Goal: Task Accomplishment & Management: Manage account settings

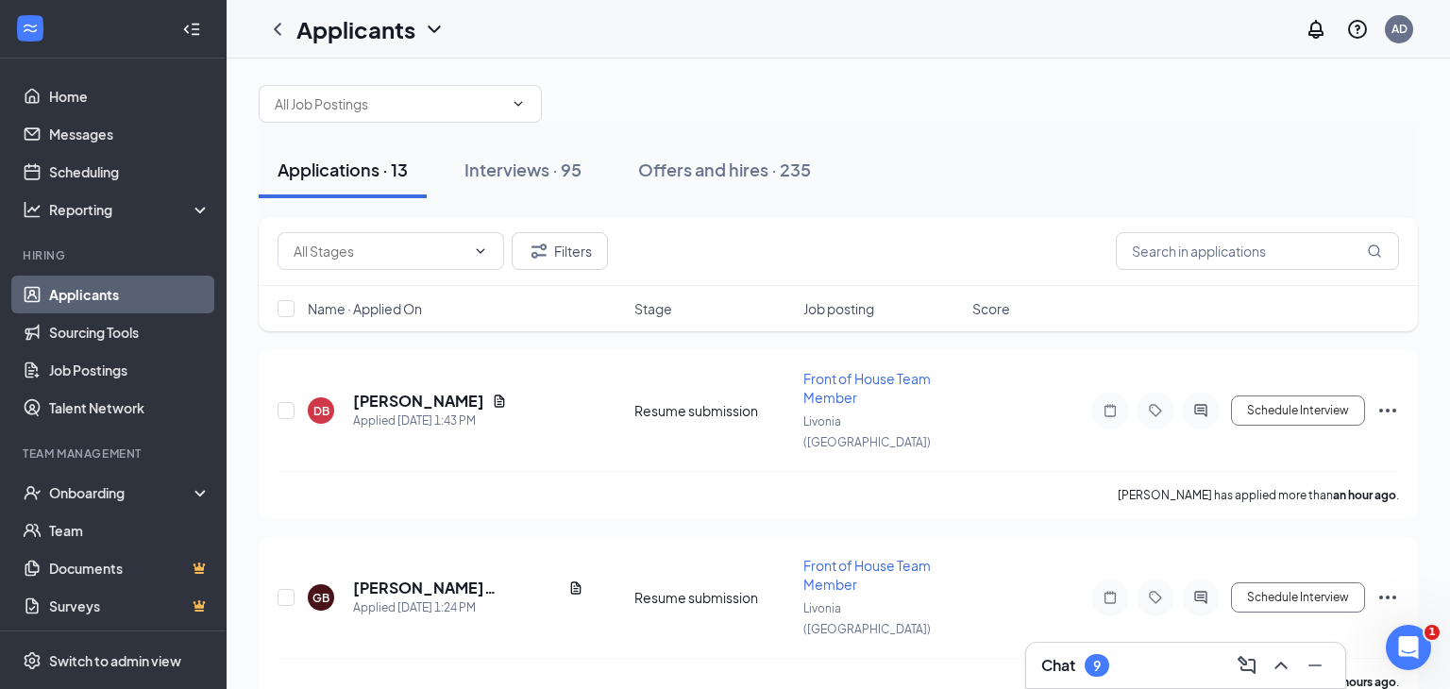
scroll to position [13, 0]
click at [1242, 287] on div "Log out" at bounding box center [1305, 289] width 204 height 19
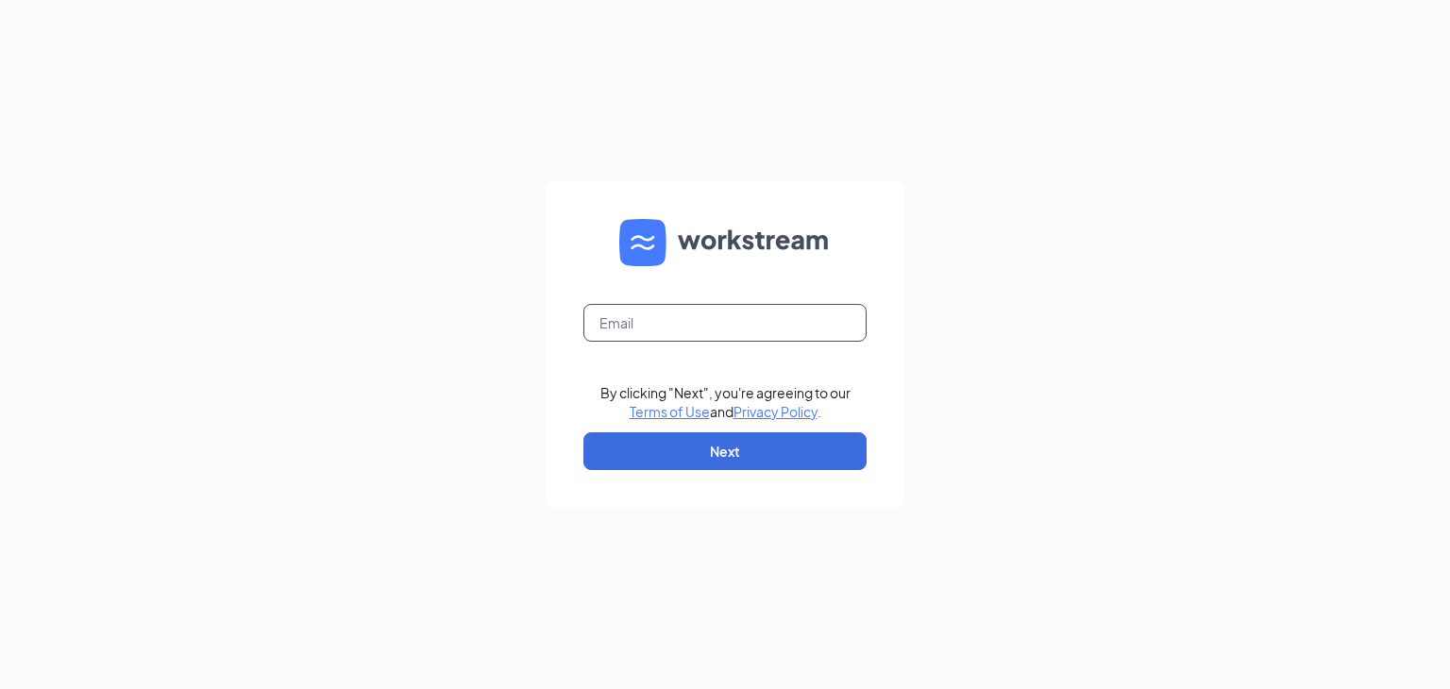
click at [617, 322] on input "text" at bounding box center [724, 323] width 283 height 38
type input "celisamcafee@yahoo.com"
click at [736, 447] on button "Next" at bounding box center [724, 451] width 283 height 38
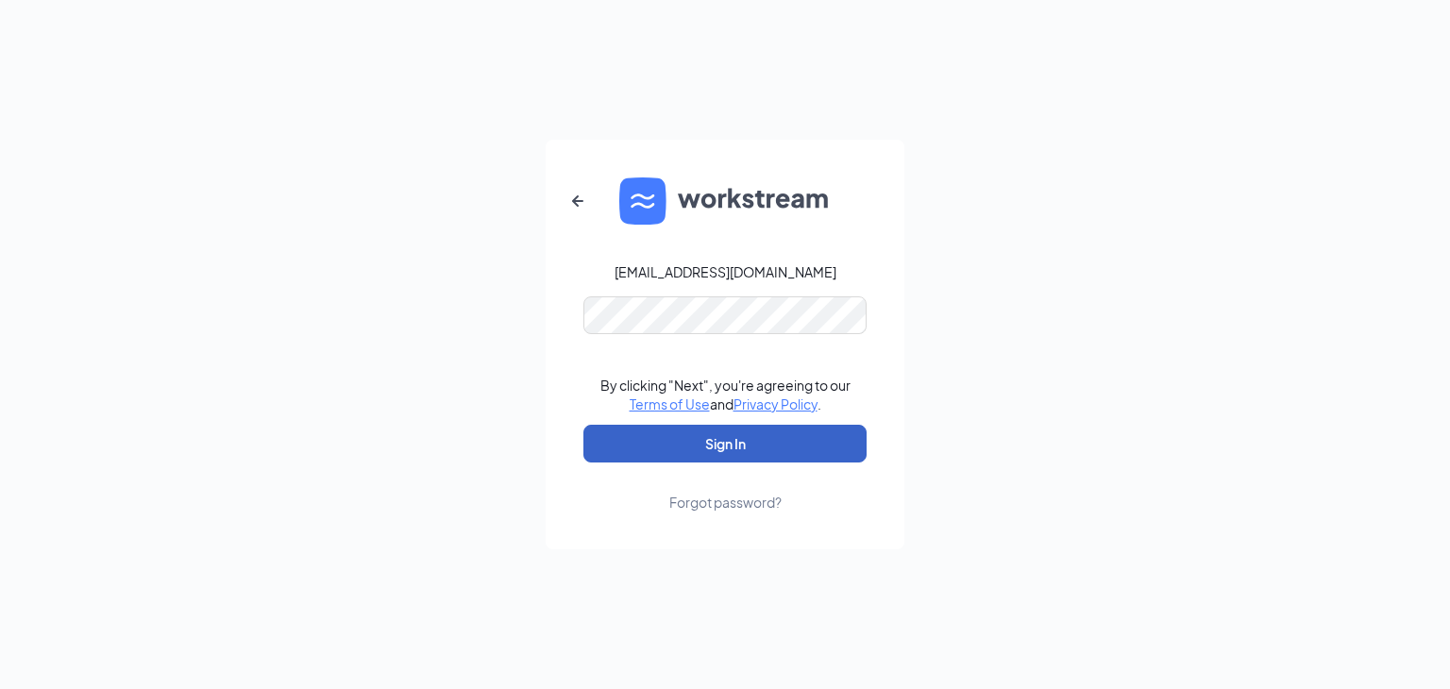
click at [737, 452] on button "Sign In" at bounding box center [724, 444] width 283 height 38
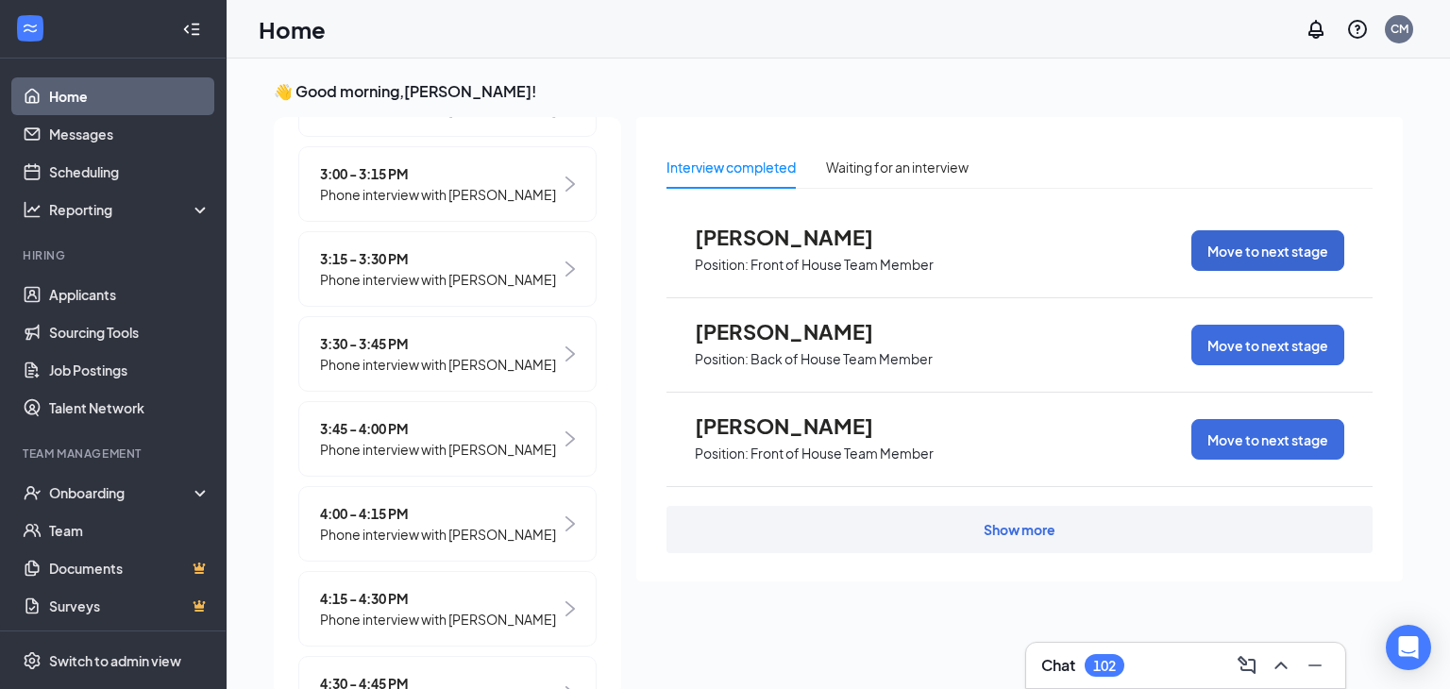
scroll to position [1780, 0]
click at [381, 287] on span "Phone interview with [PERSON_NAME]" at bounding box center [438, 276] width 236 height 21
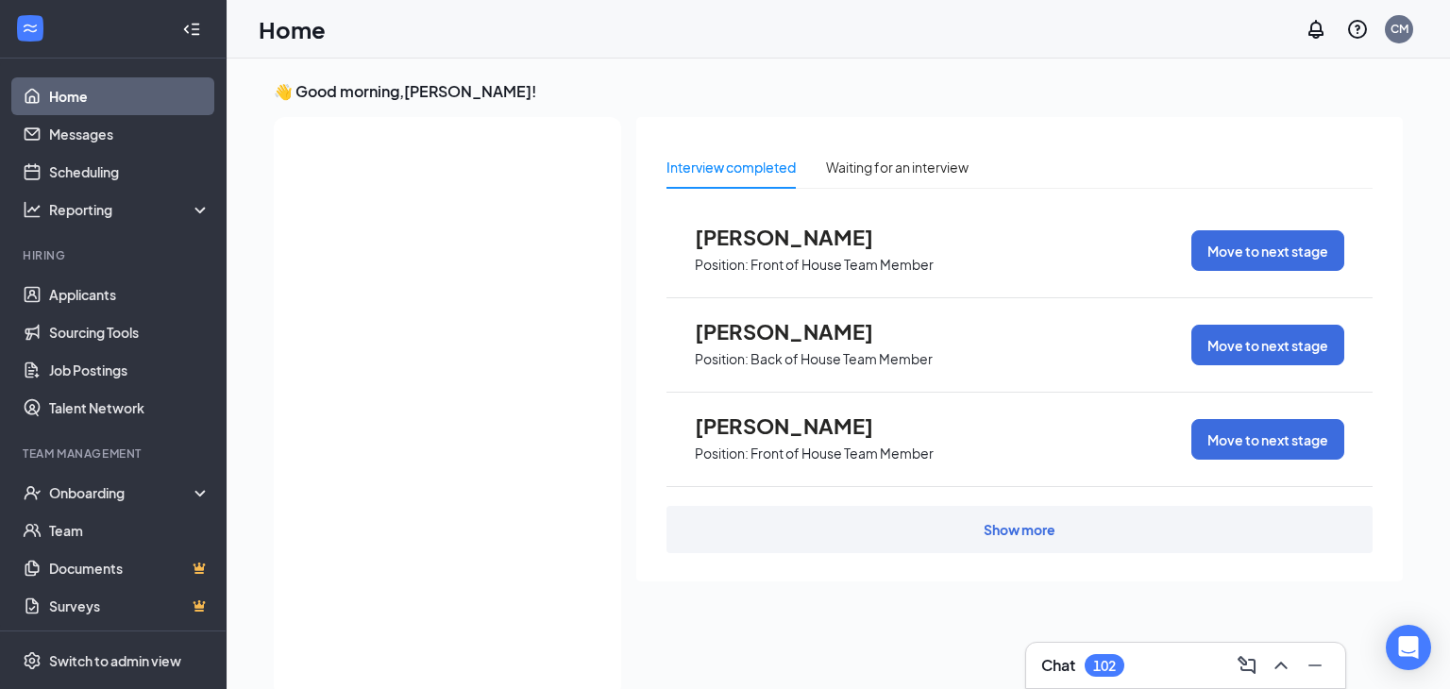
scroll to position [0, 0]
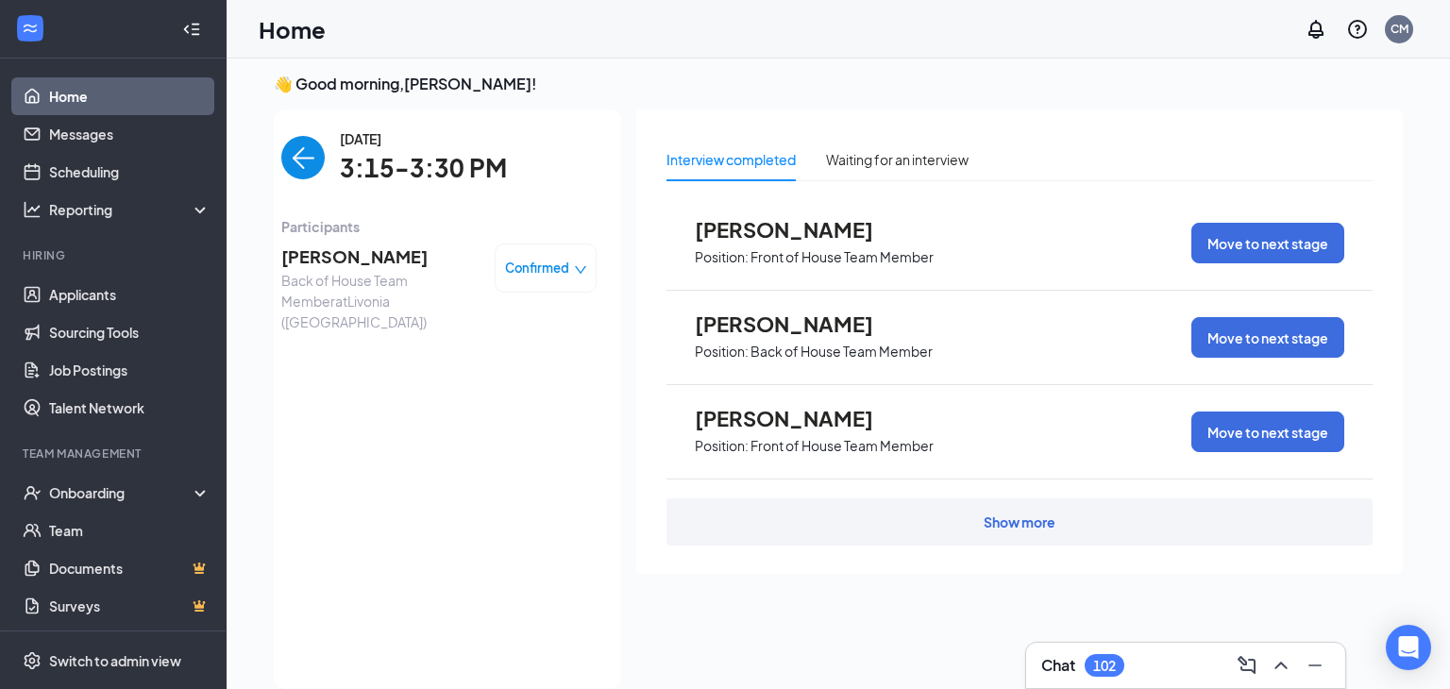
click at [372, 266] on span "[PERSON_NAME]" at bounding box center [380, 257] width 198 height 26
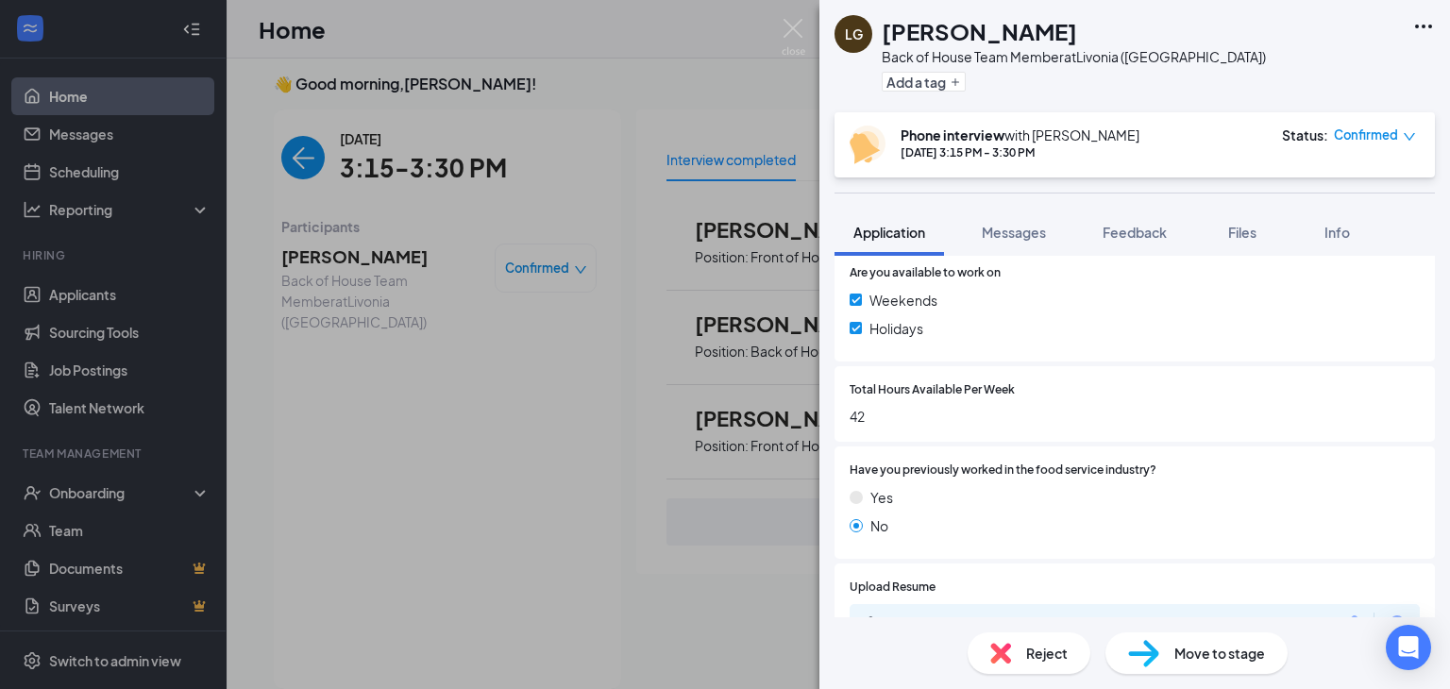
scroll to position [795, 0]
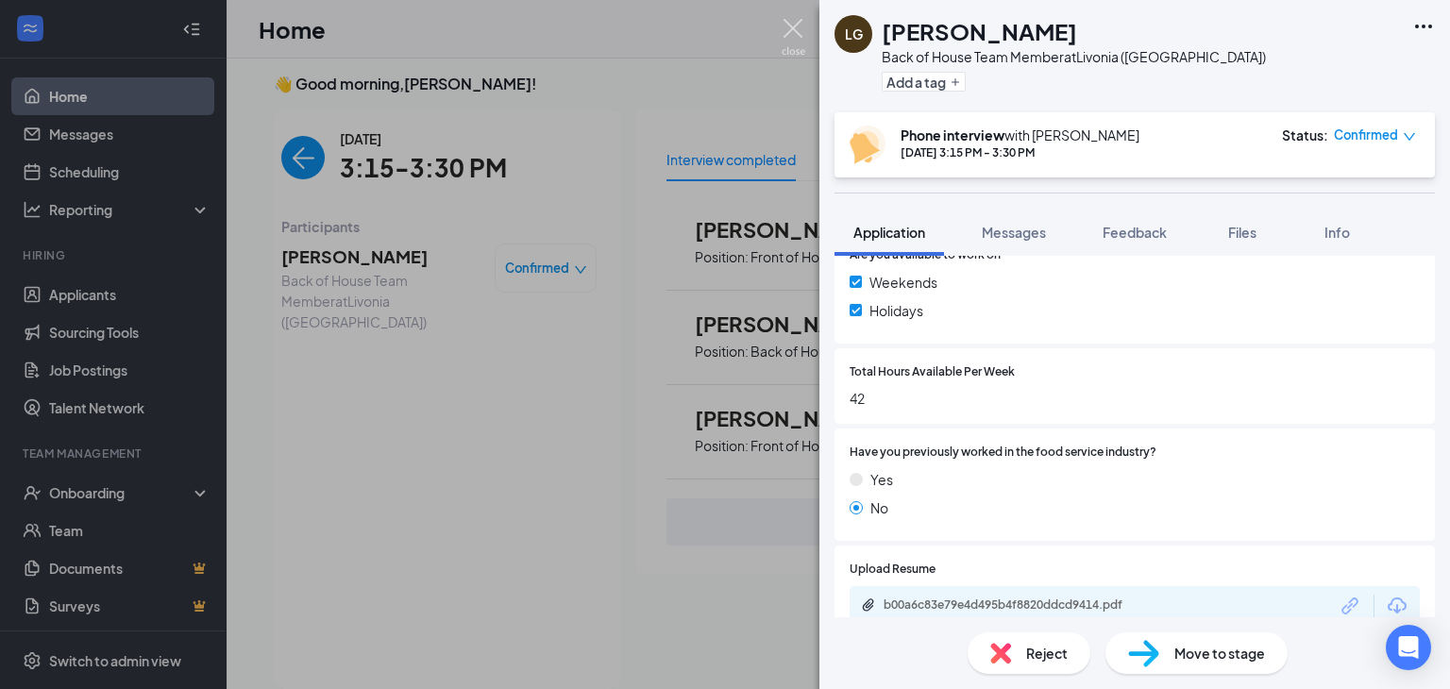
click at [796, 23] on img at bounding box center [794, 37] width 24 height 37
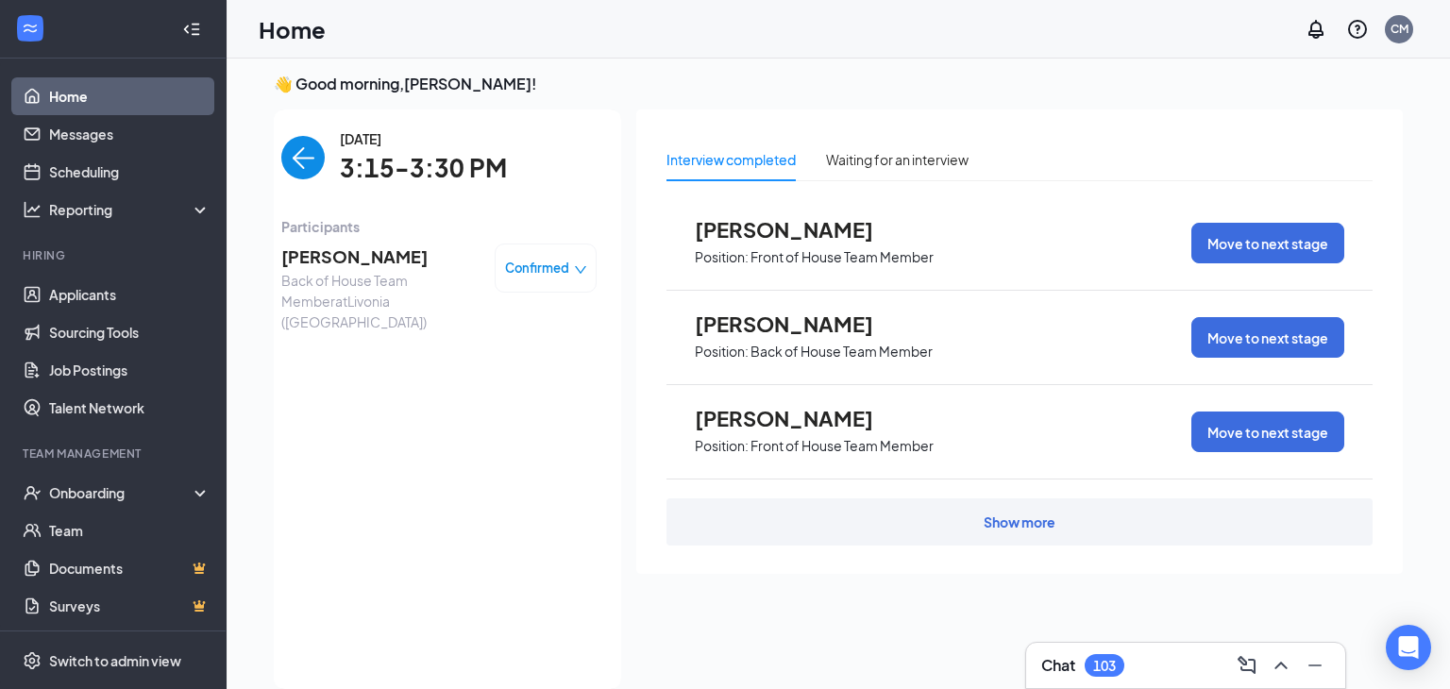
click at [306, 152] on img "back-button" at bounding box center [302, 157] width 43 height 43
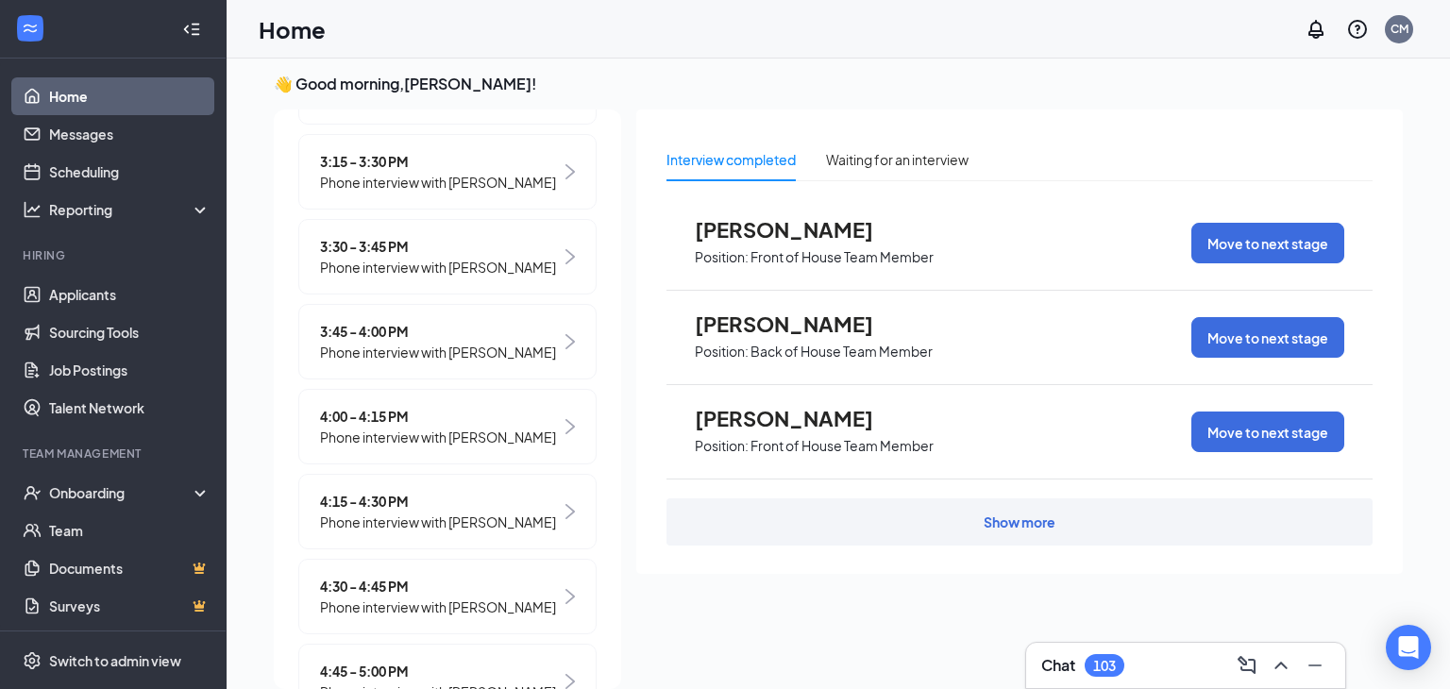
scroll to position [1868, 0]
click at [384, 294] on div "3:30 - 3:45 PM Phone interview with [PERSON_NAME]" at bounding box center [447, 256] width 298 height 76
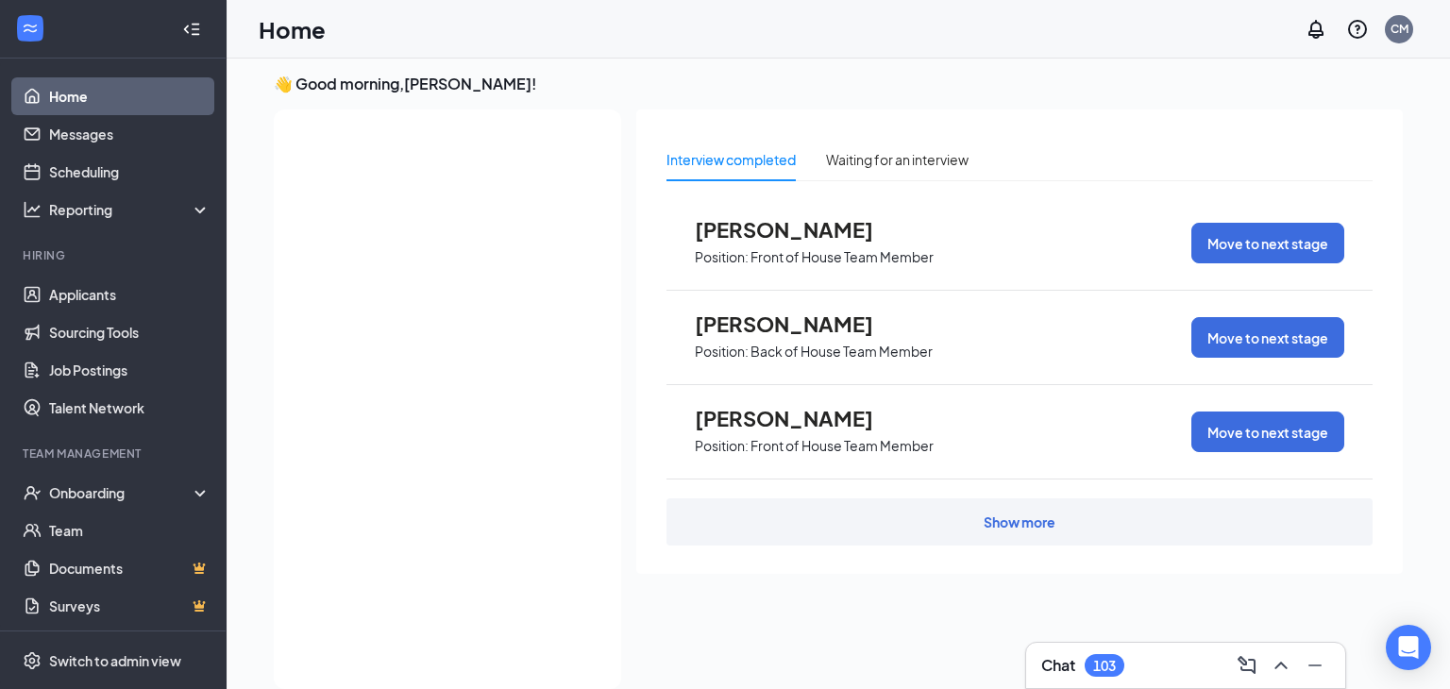
scroll to position [0, 0]
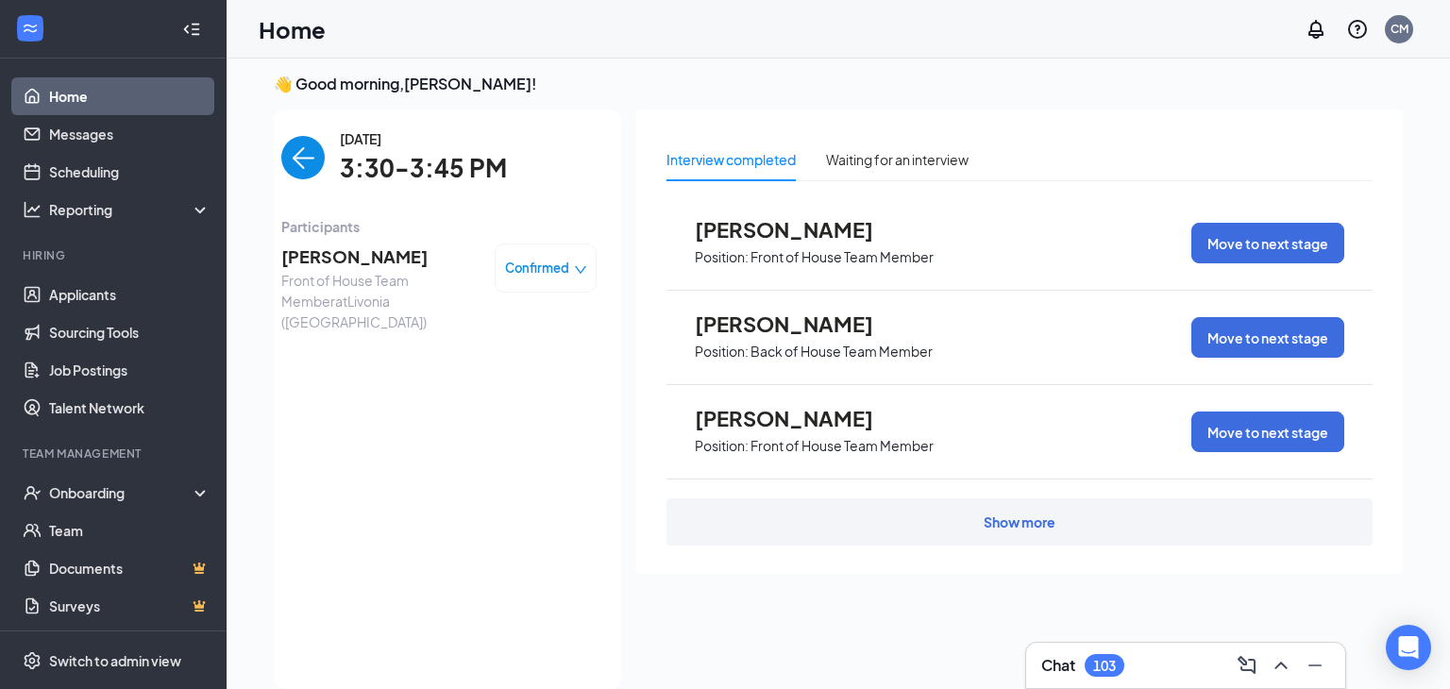
click at [344, 262] on span "[PERSON_NAME]" at bounding box center [380, 257] width 198 height 26
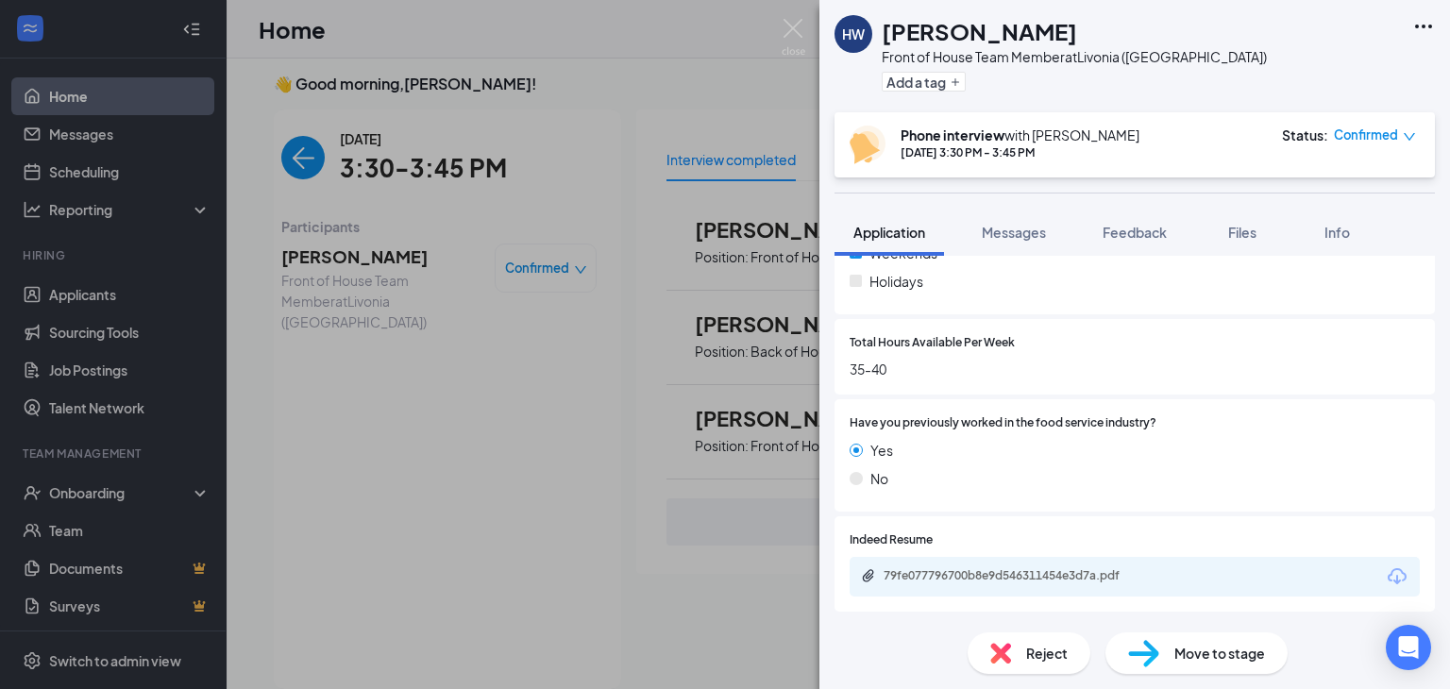
scroll to position [827, 0]
click at [793, 23] on img at bounding box center [794, 37] width 24 height 37
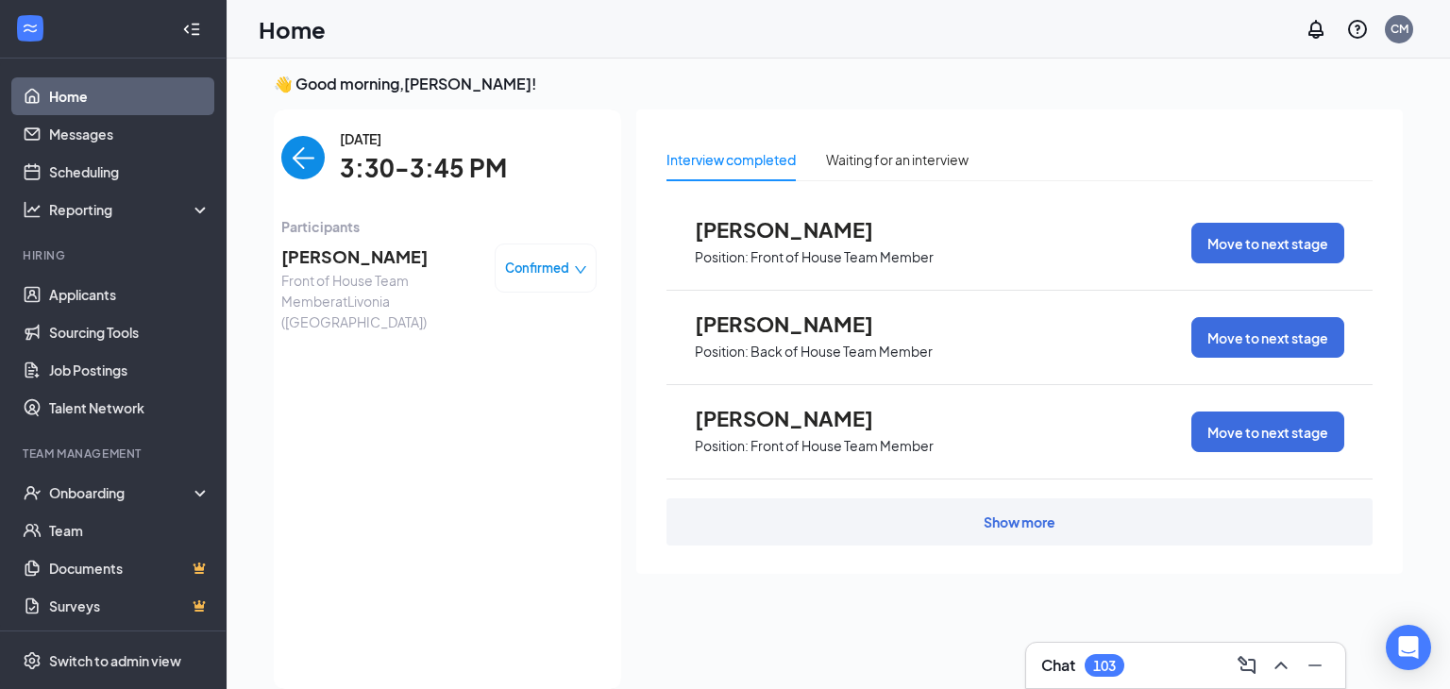
click at [295, 166] on img "back-button" at bounding box center [302, 157] width 43 height 43
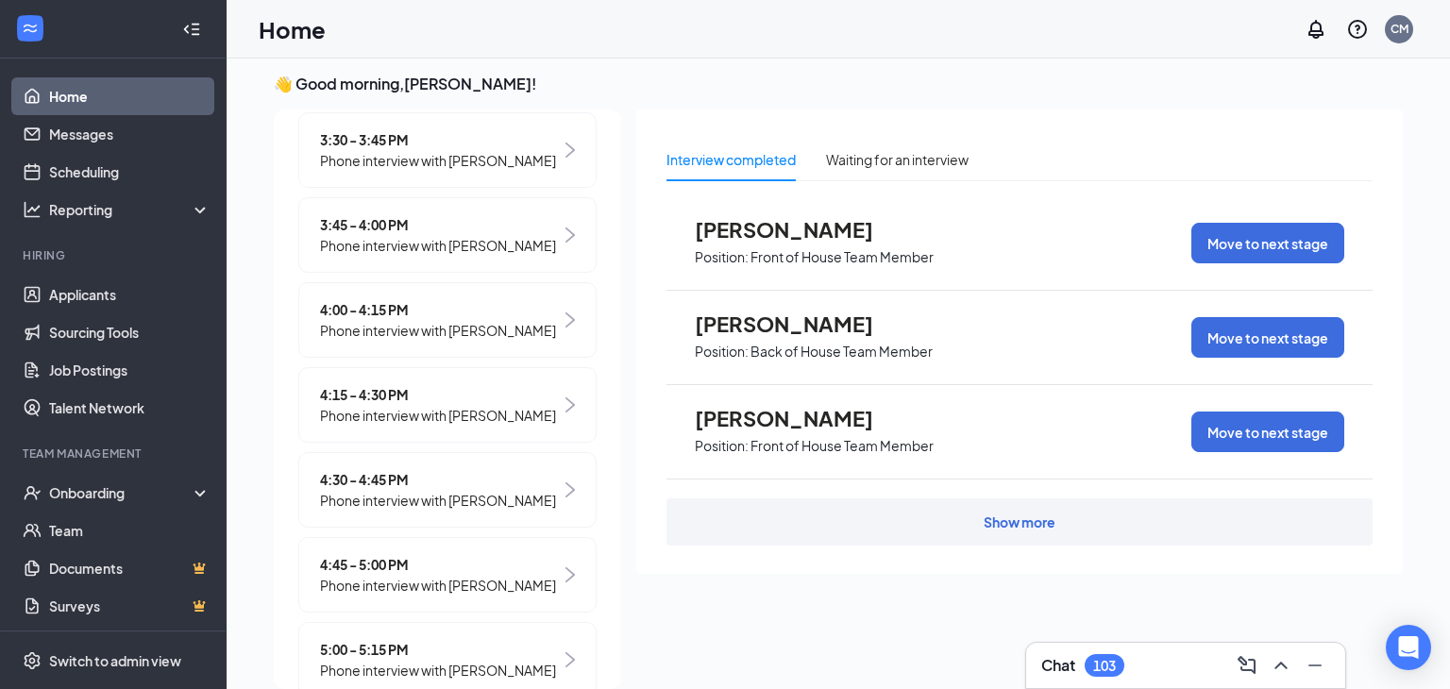
scroll to position [1974, 0]
click at [465, 255] on span "Phone interview with [PERSON_NAME]" at bounding box center [438, 244] width 236 height 21
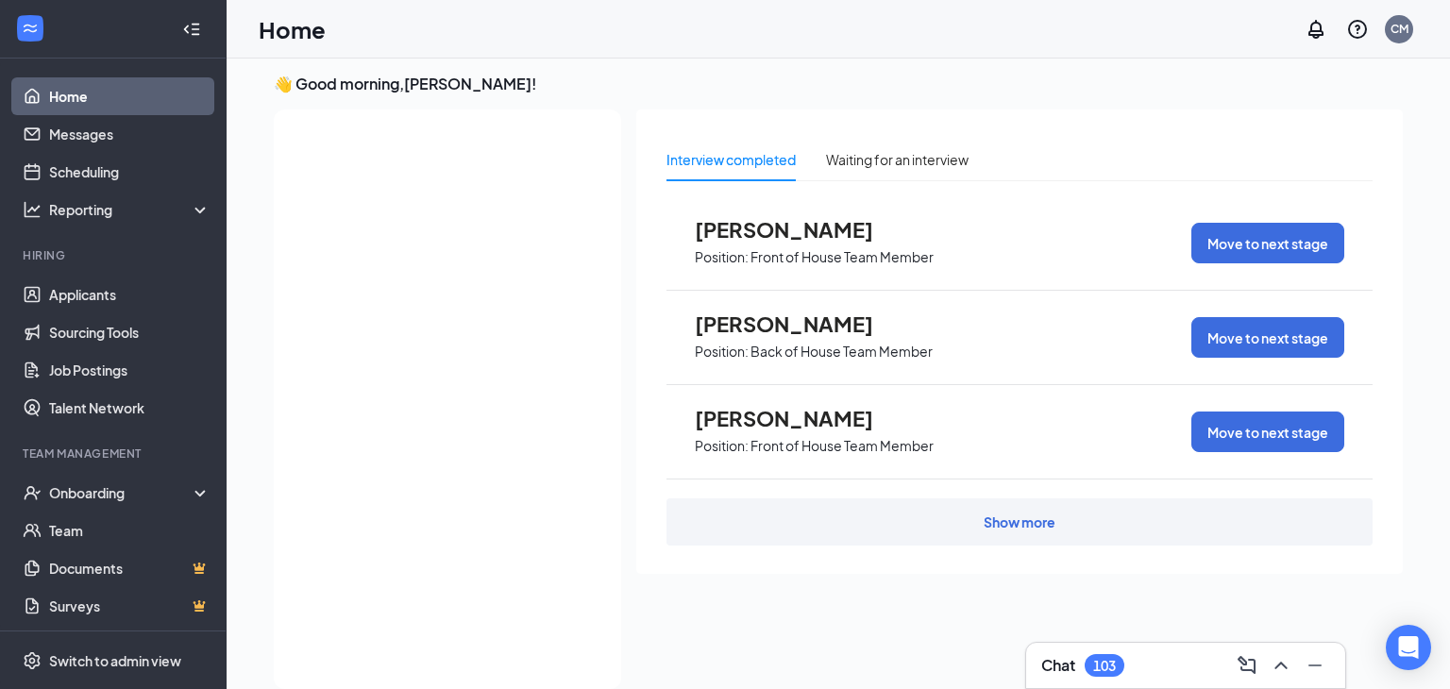
scroll to position [0, 0]
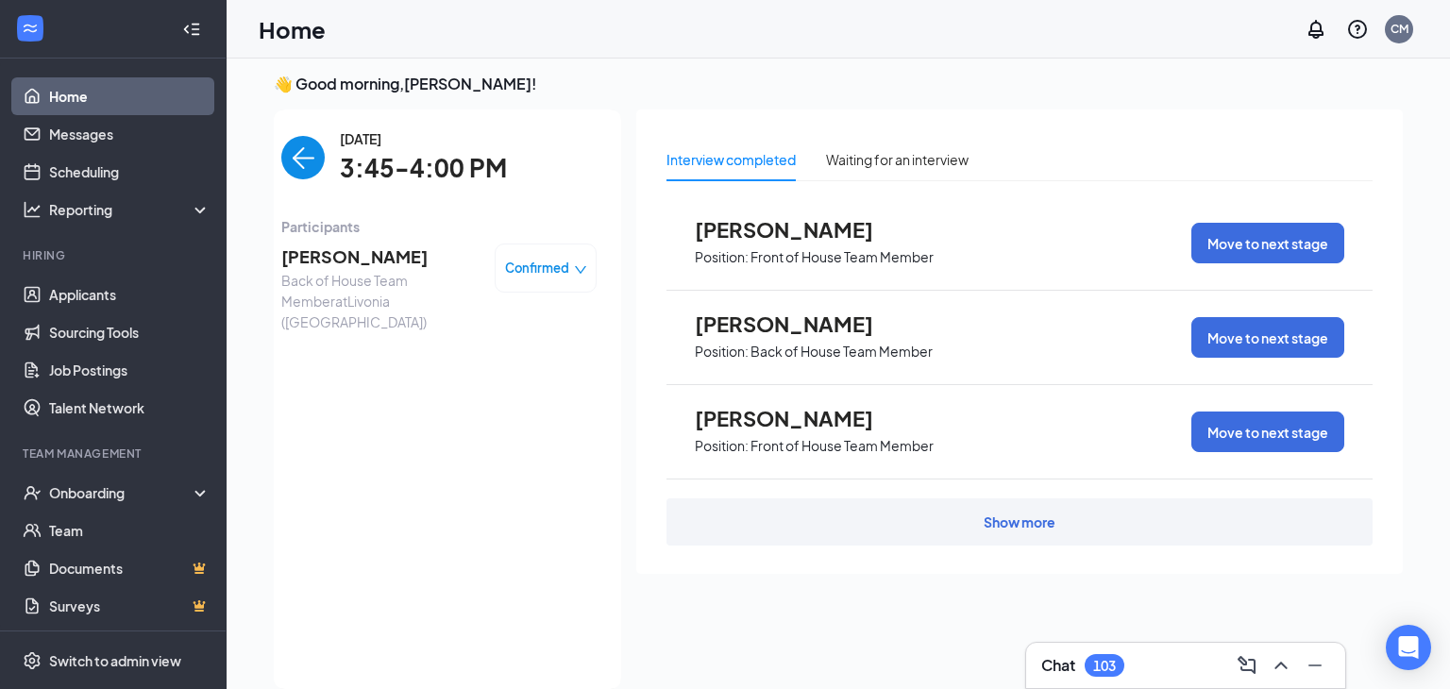
click at [327, 261] on span "[PERSON_NAME]" at bounding box center [380, 257] width 198 height 26
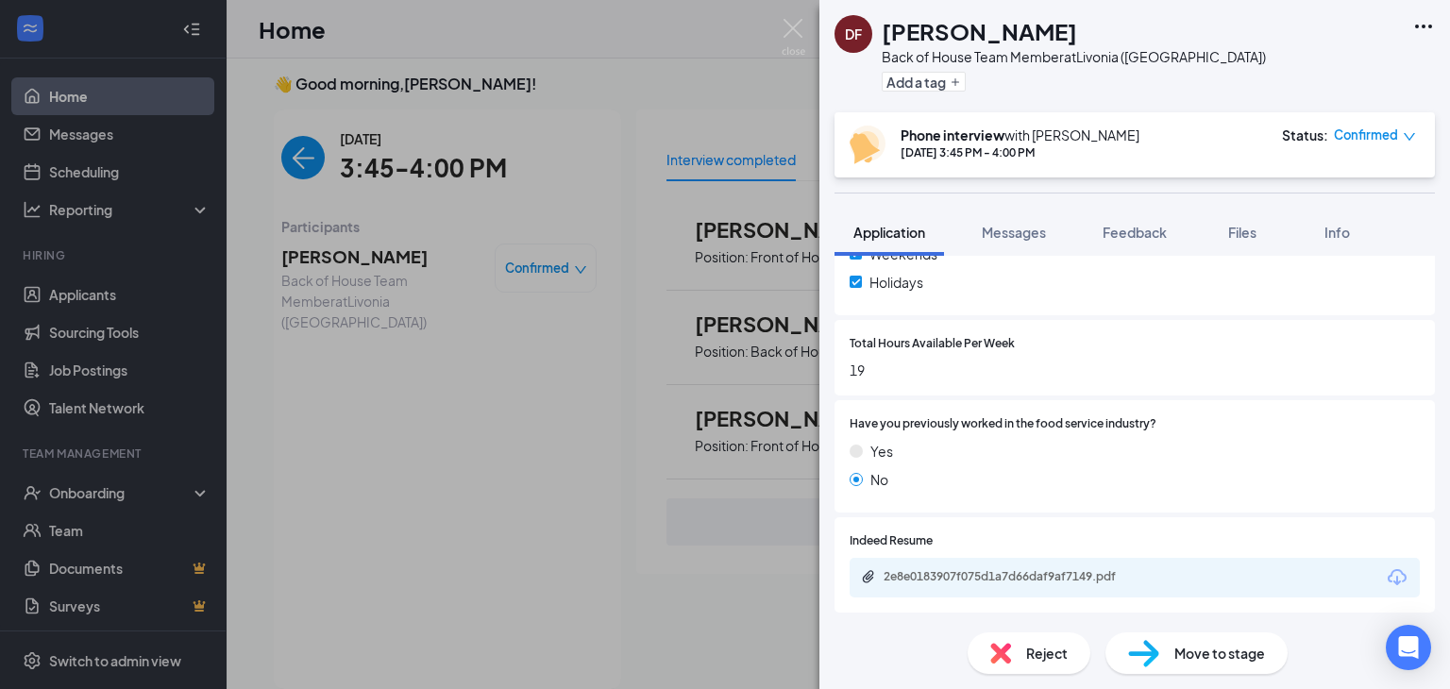
scroll to position [824, 0]
click at [794, 44] on img at bounding box center [794, 37] width 24 height 37
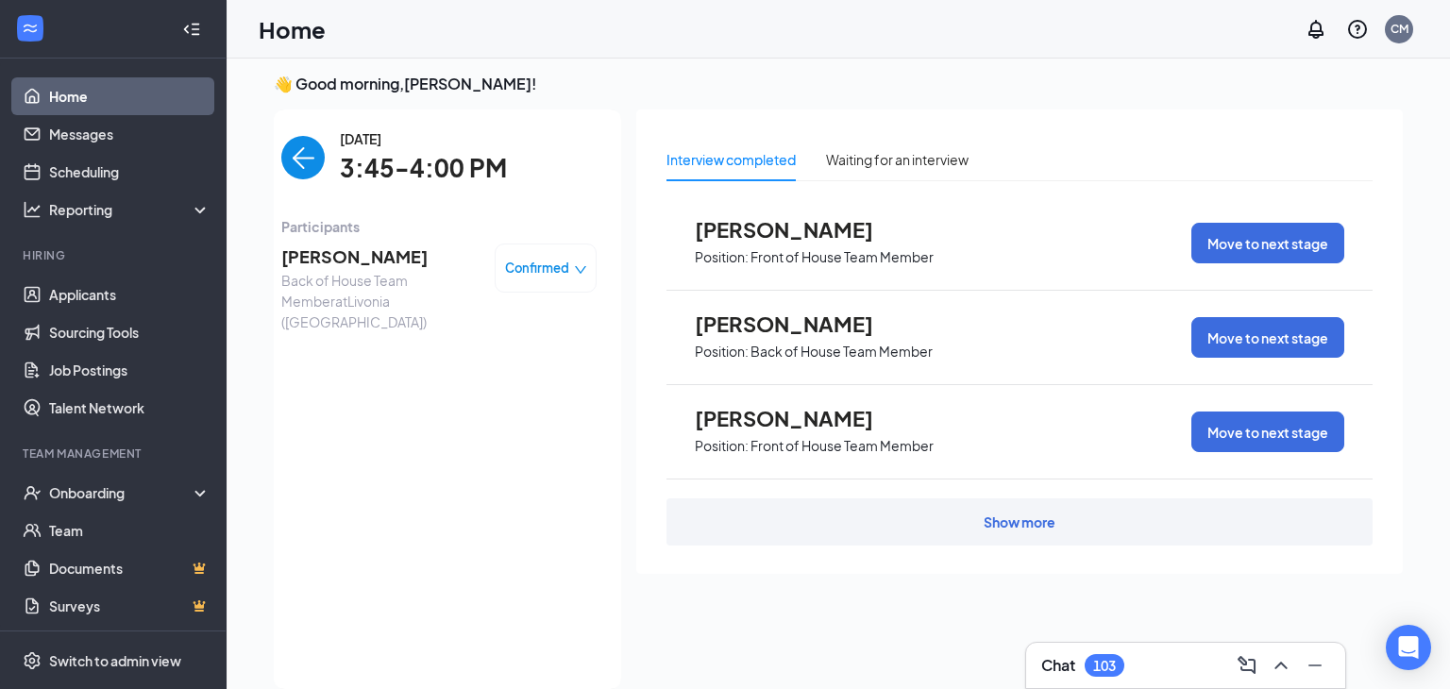
click at [803, 25] on div "Home CM" at bounding box center [839, 29] width 1224 height 59
click at [311, 155] on img "back-button" at bounding box center [302, 157] width 43 height 43
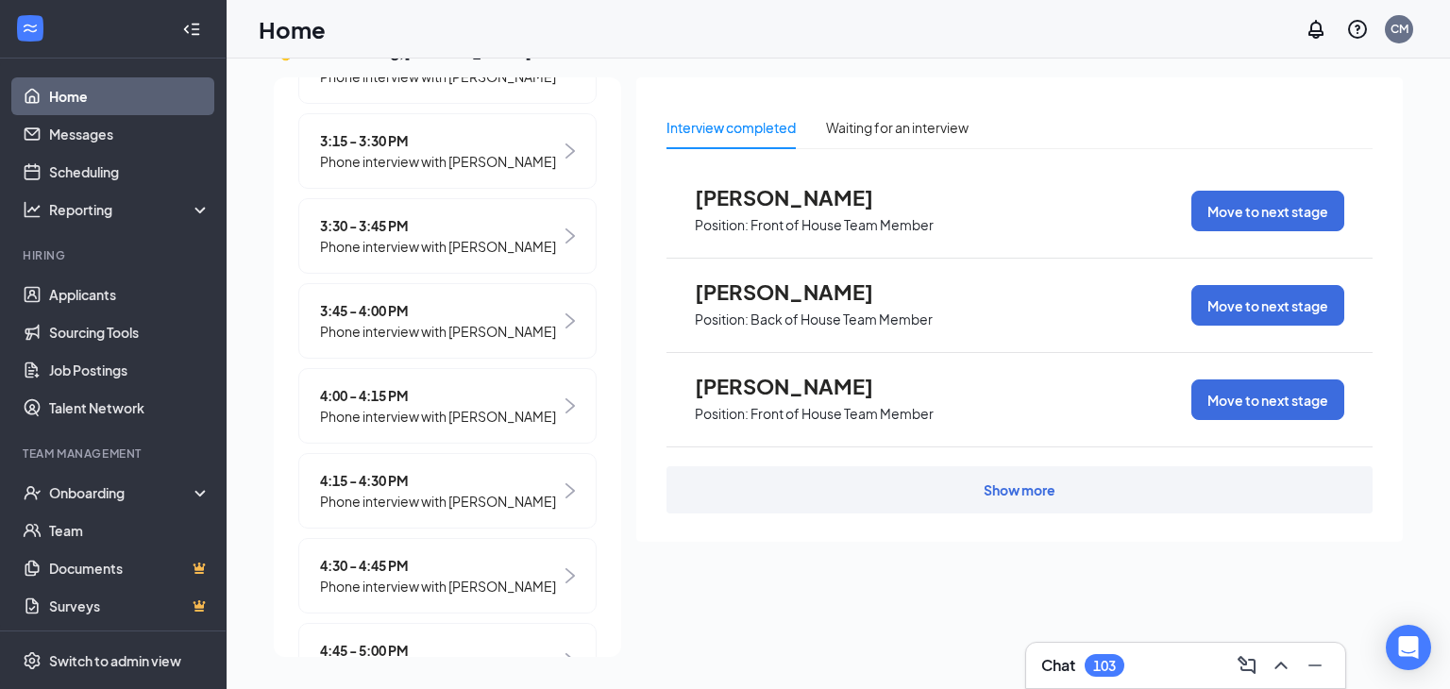
scroll to position [1854, 0]
click at [483, 428] on span "Phone interview with [PERSON_NAME]" at bounding box center [438, 417] width 236 height 21
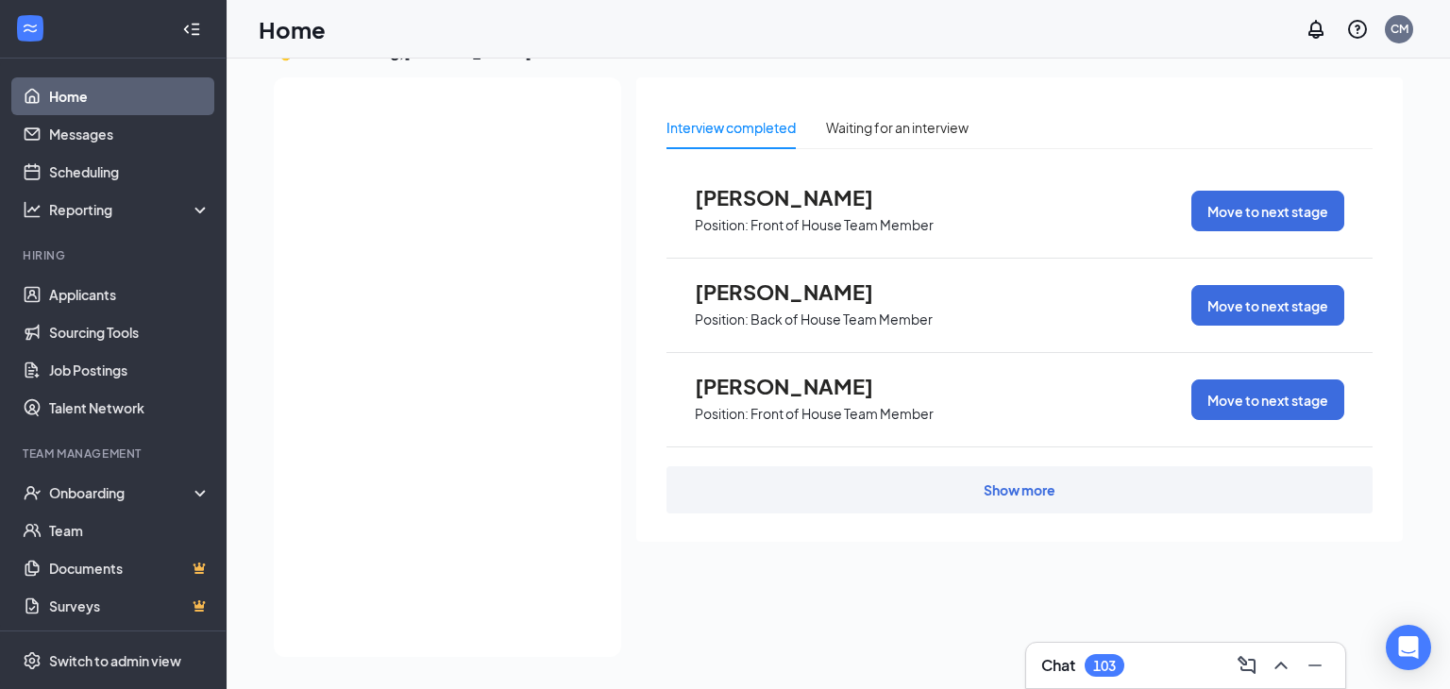
scroll to position [0, 0]
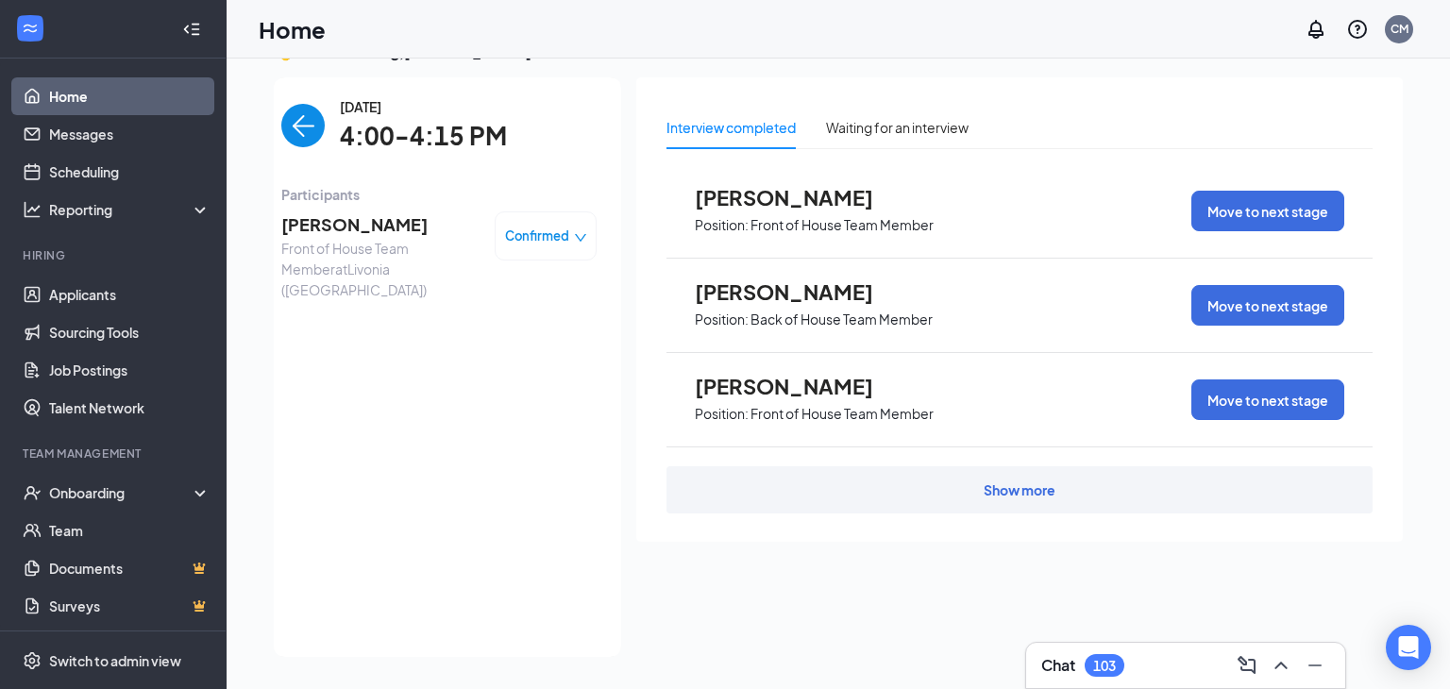
click at [344, 229] on span "[PERSON_NAME]" at bounding box center [380, 224] width 198 height 26
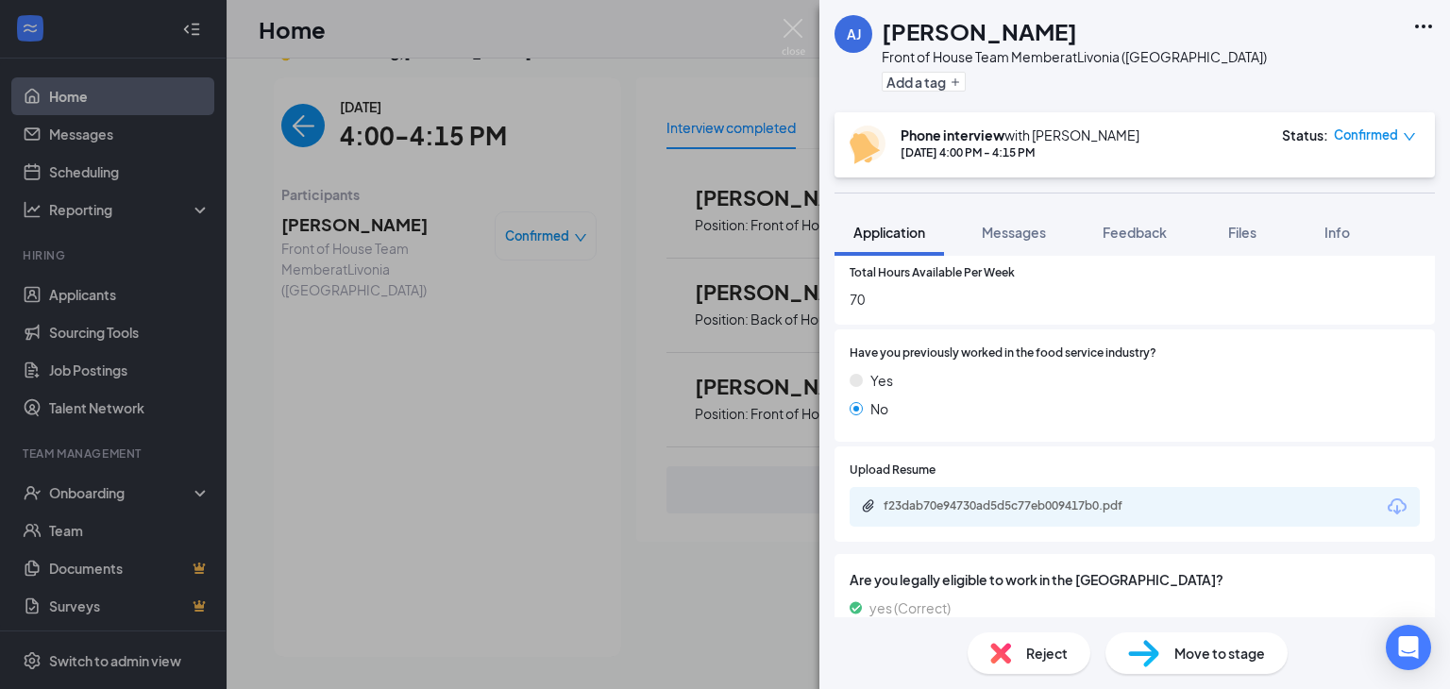
scroll to position [876, 0]
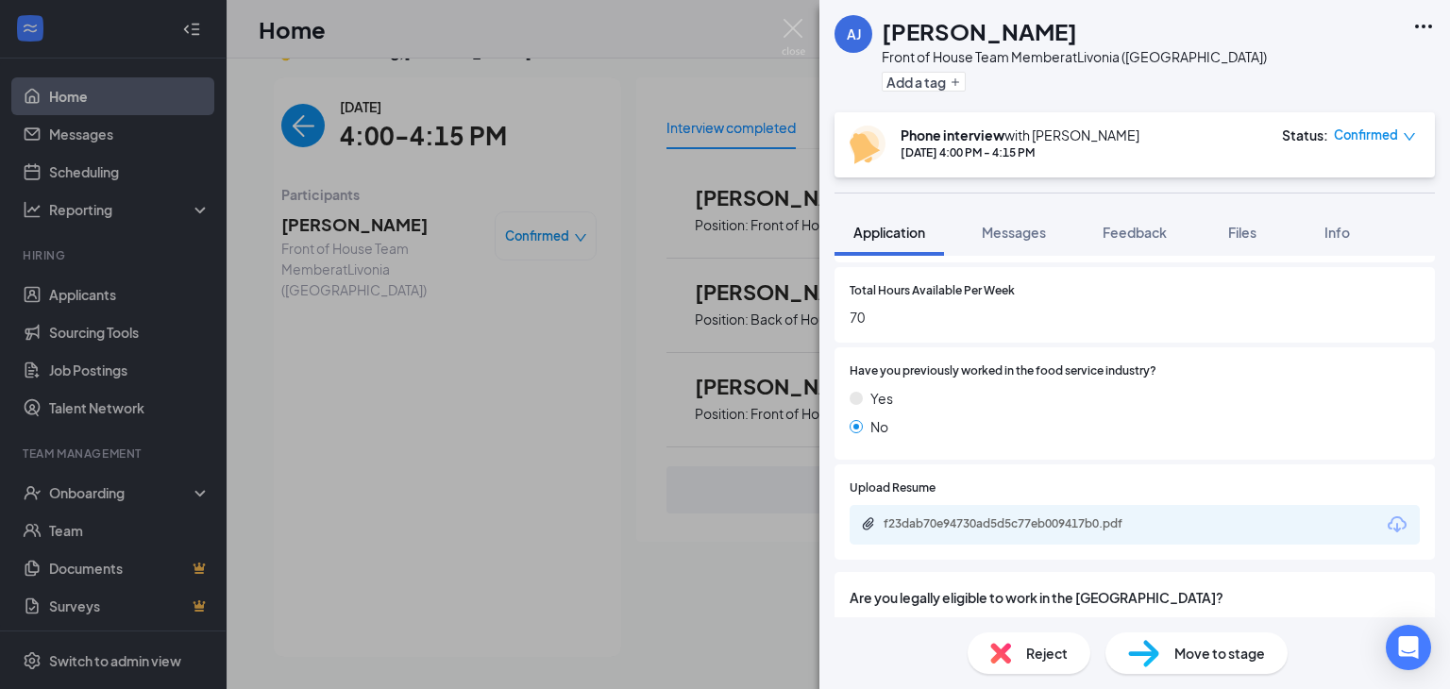
click at [793, 31] on img at bounding box center [794, 37] width 24 height 37
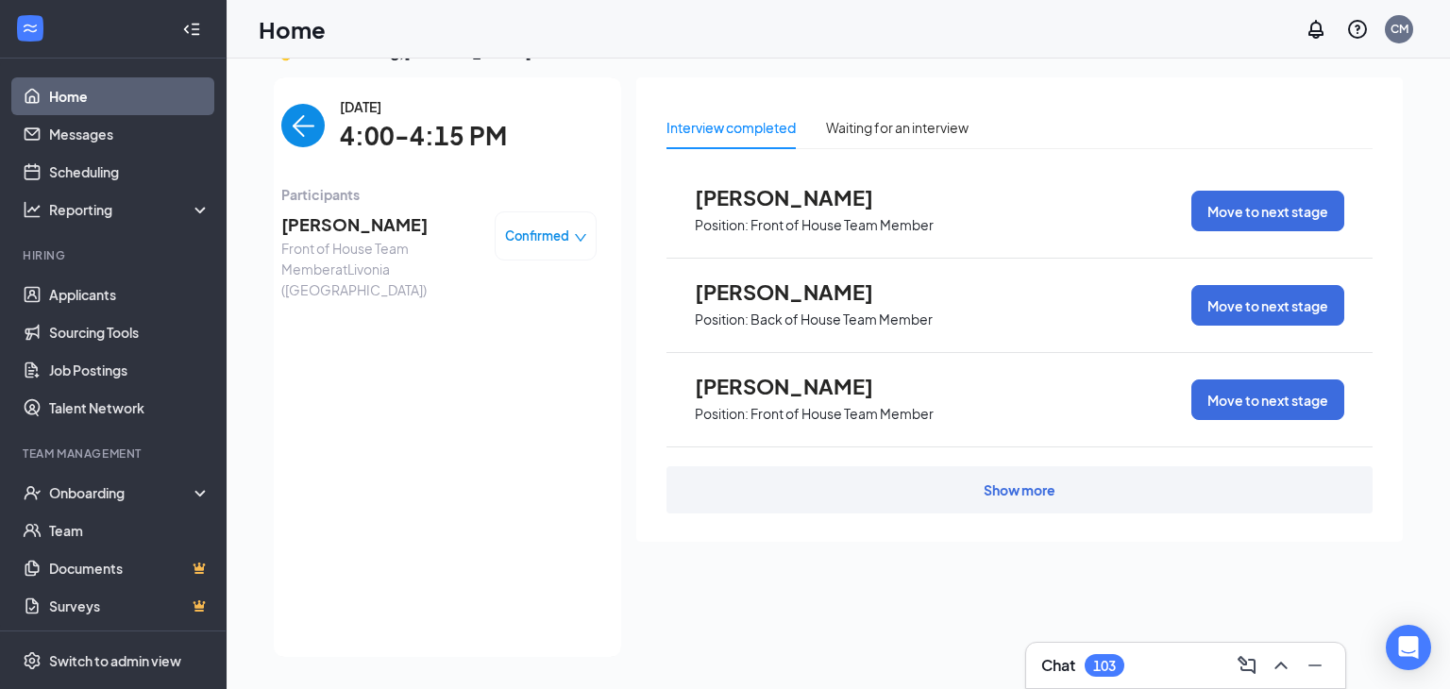
click at [315, 132] on img "back-button" at bounding box center [302, 125] width 43 height 43
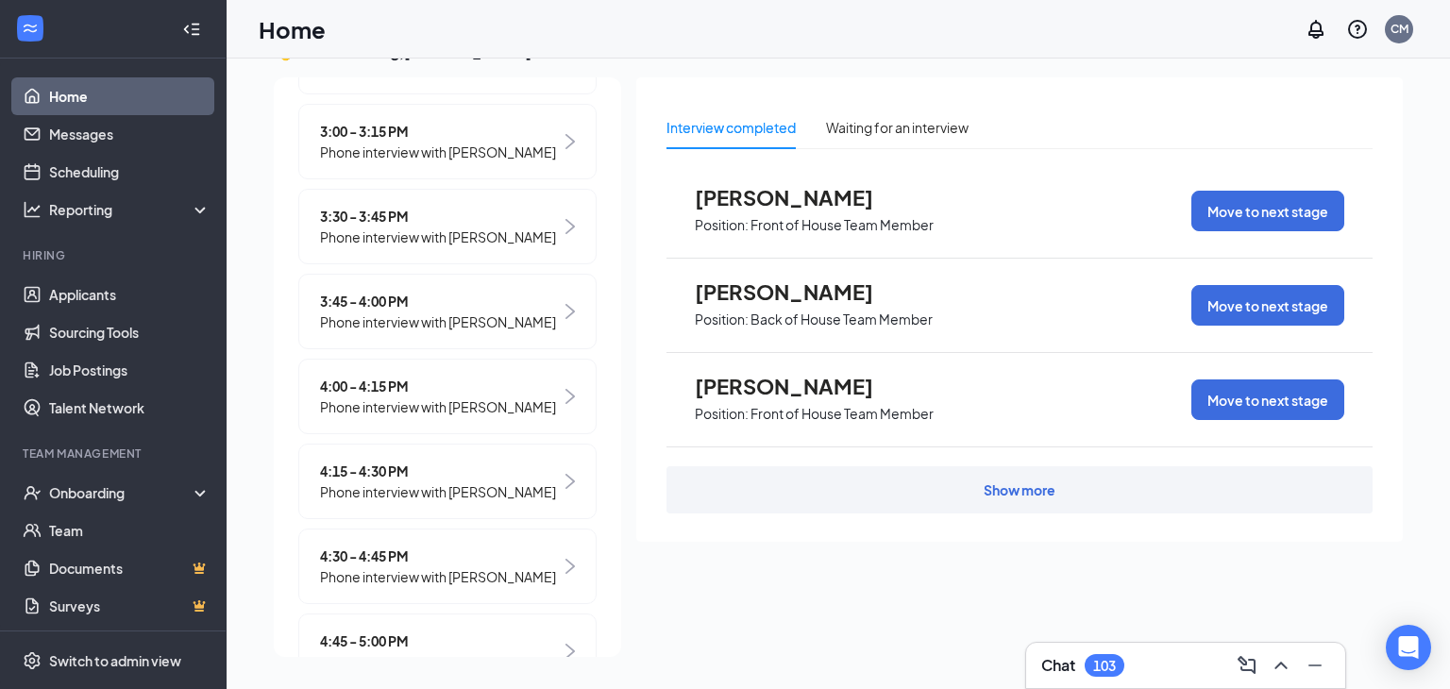
scroll to position [1860, 0]
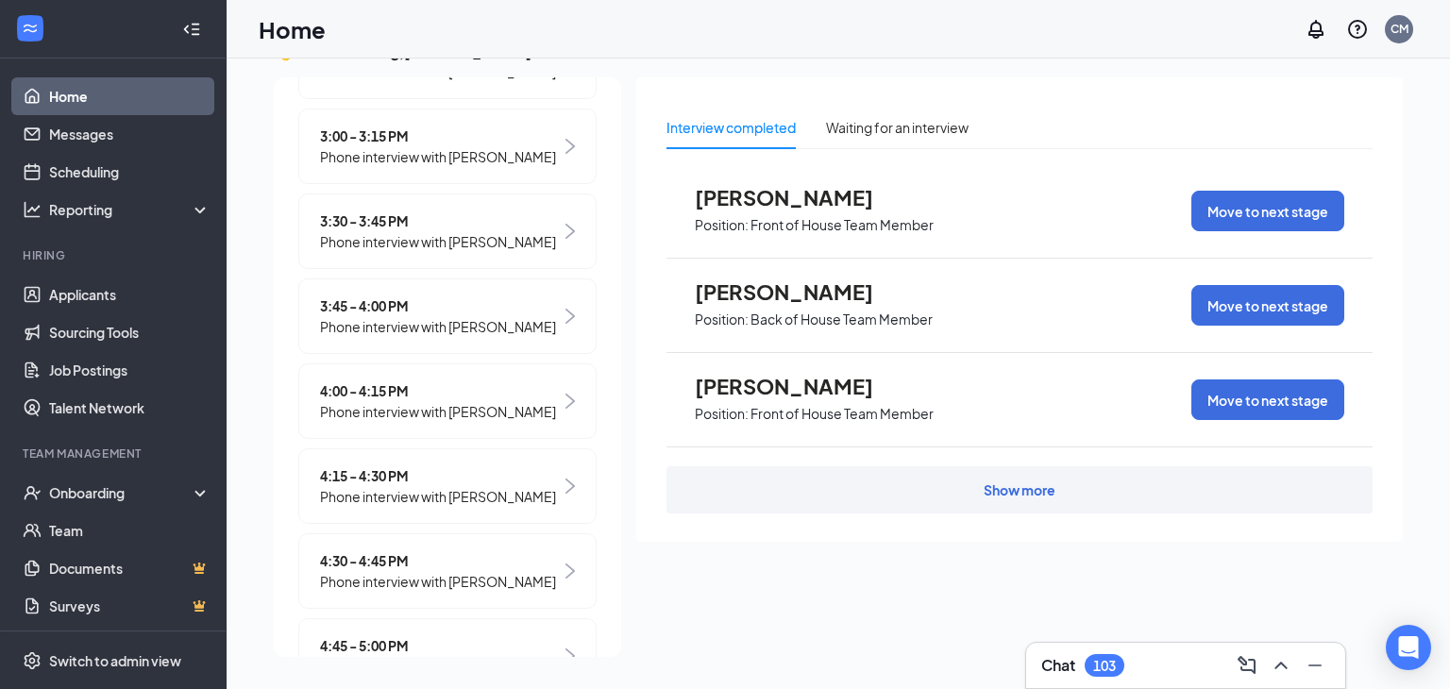
click at [362, 252] on span "Phone interview with [PERSON_NAME]" at bounding box center [438, 241] width 236 height 21
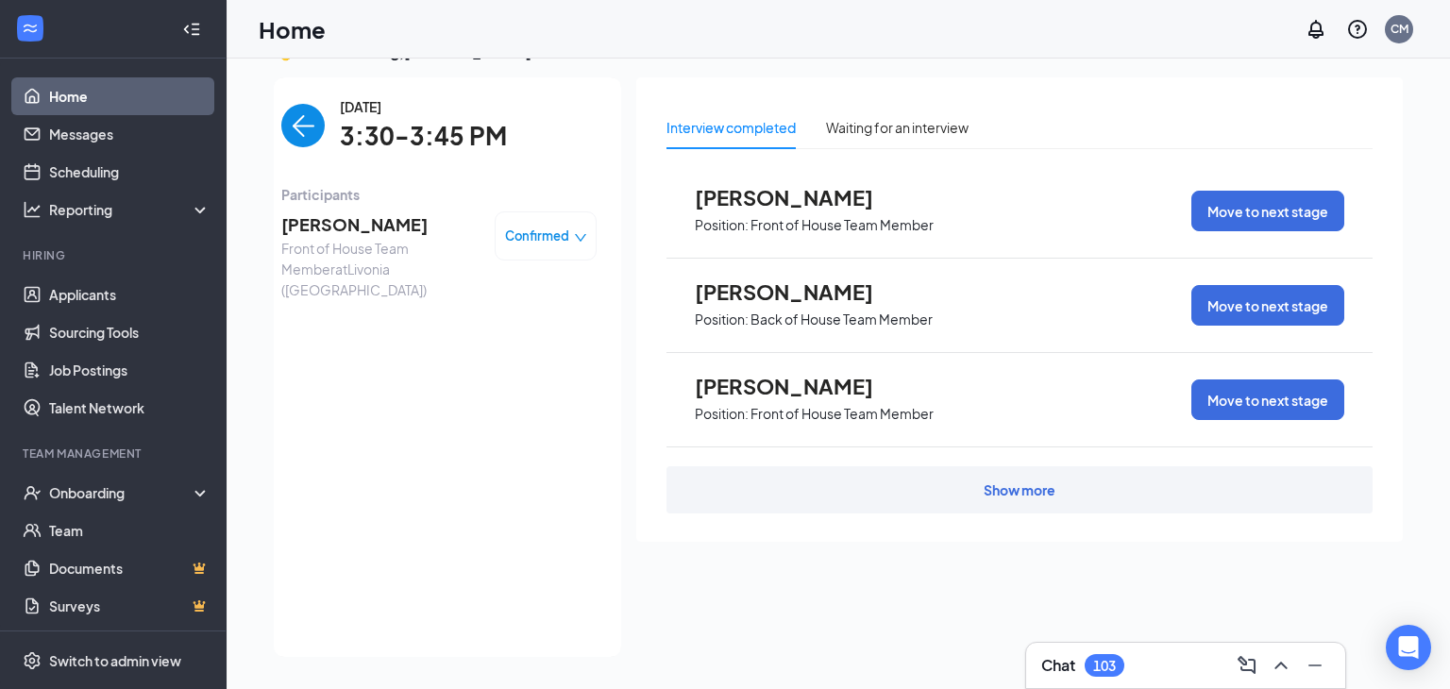
scroll to position [506, 0]
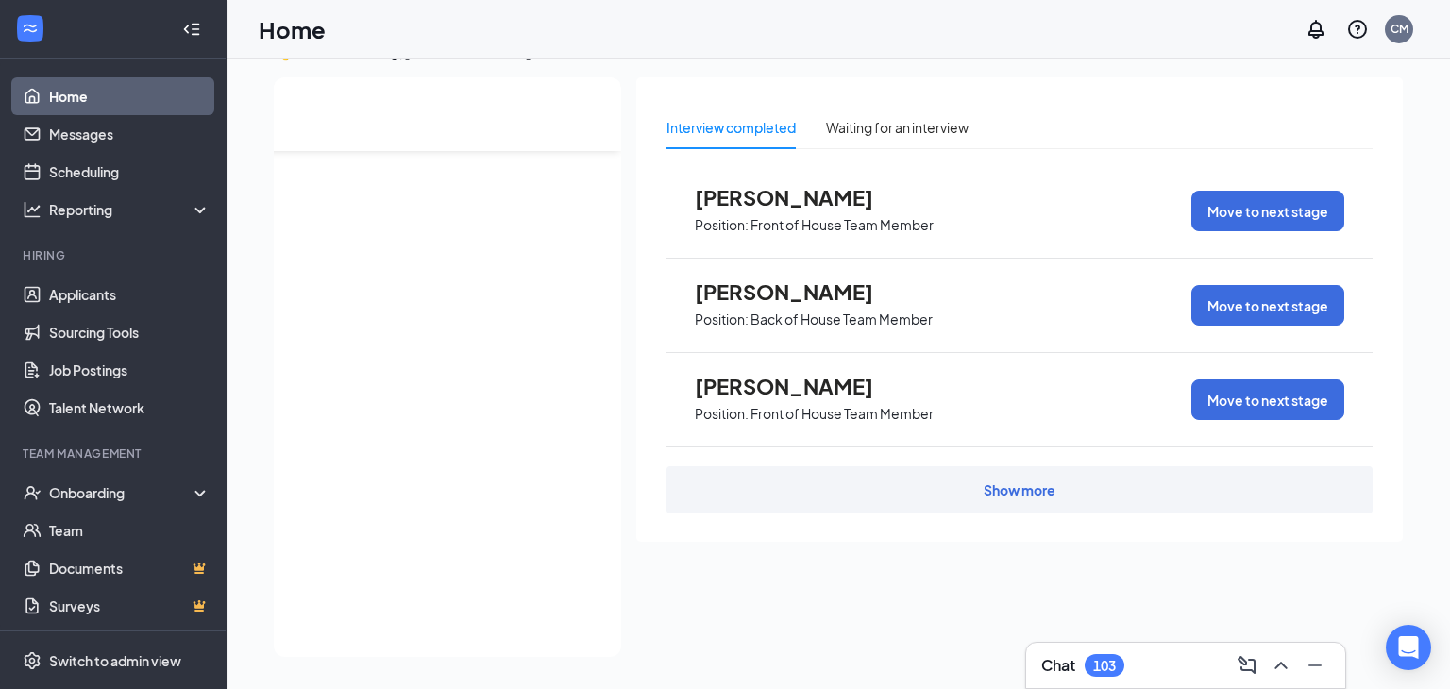
click at [113, 93] on link "Home" at bounding box center [129, 96] width 161 height 38
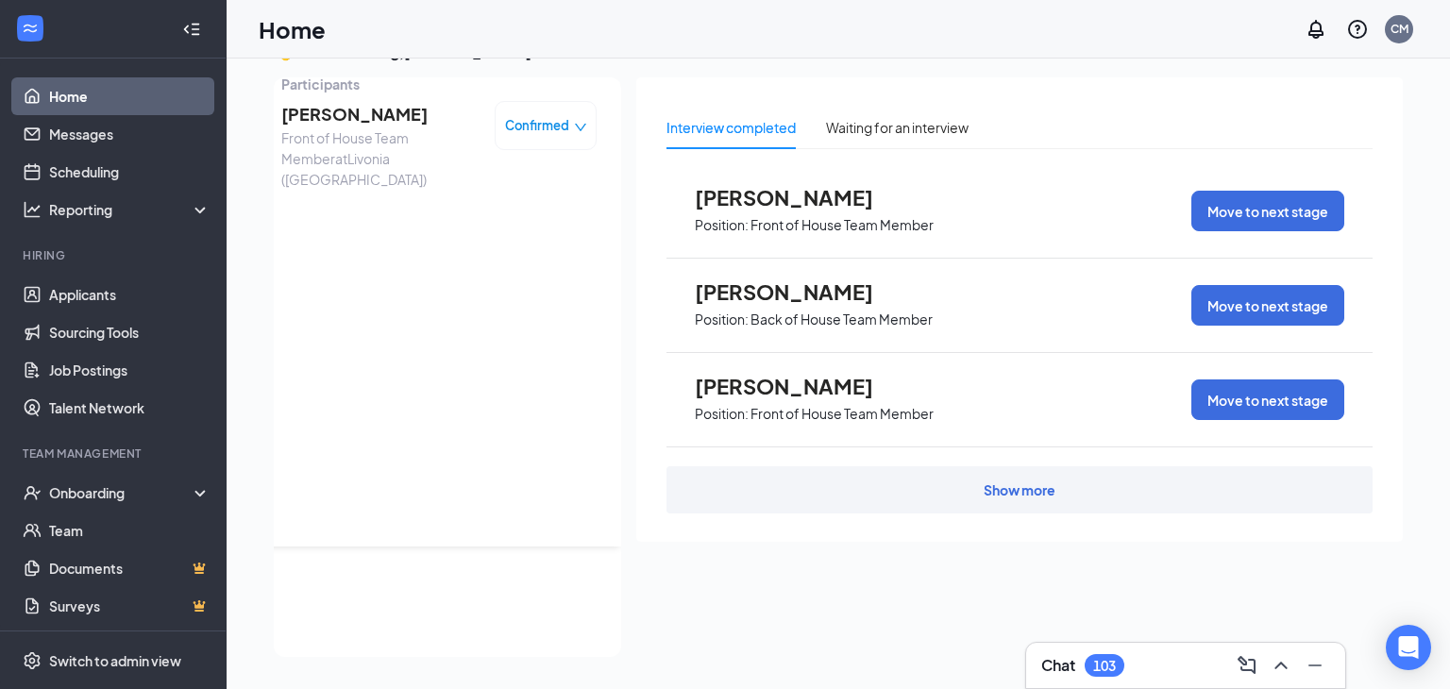
scroll to position [0, 0]
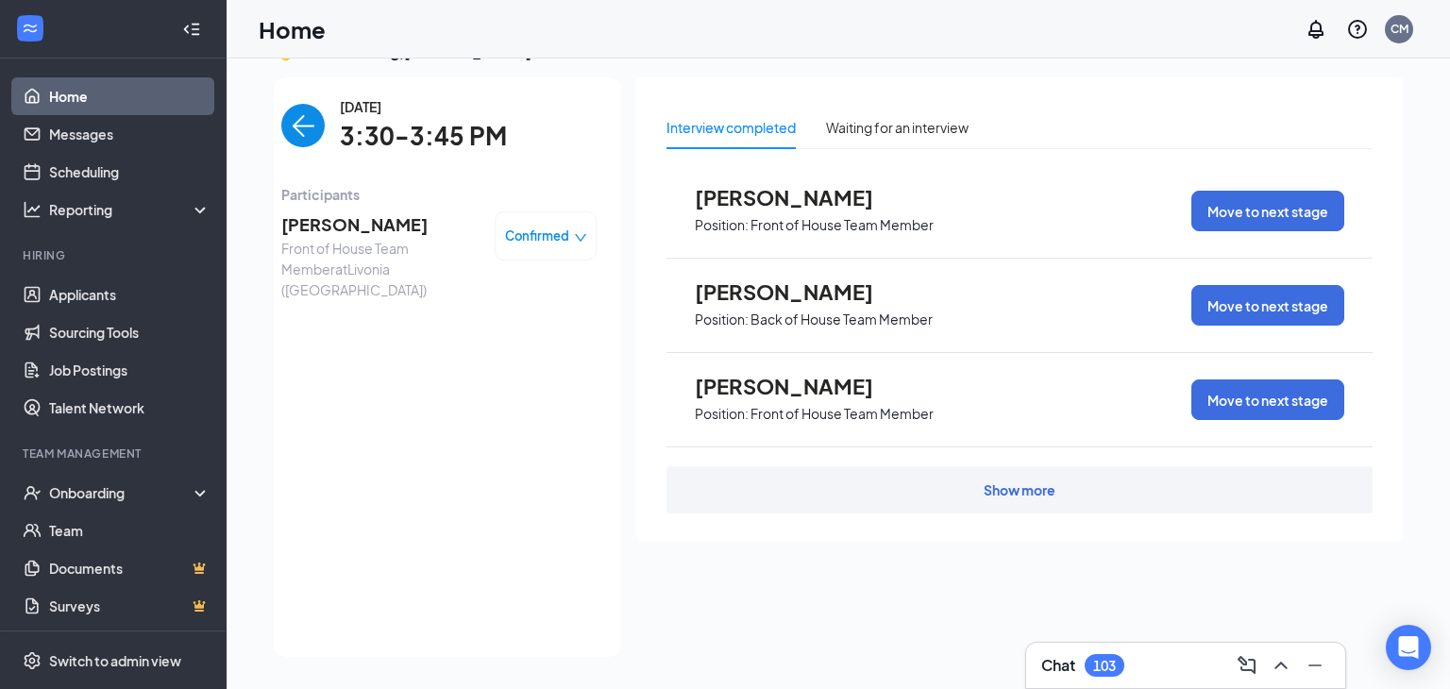
click at [301, 115] on img "back-button" at bounding box center [302, 125] width 43 height 43
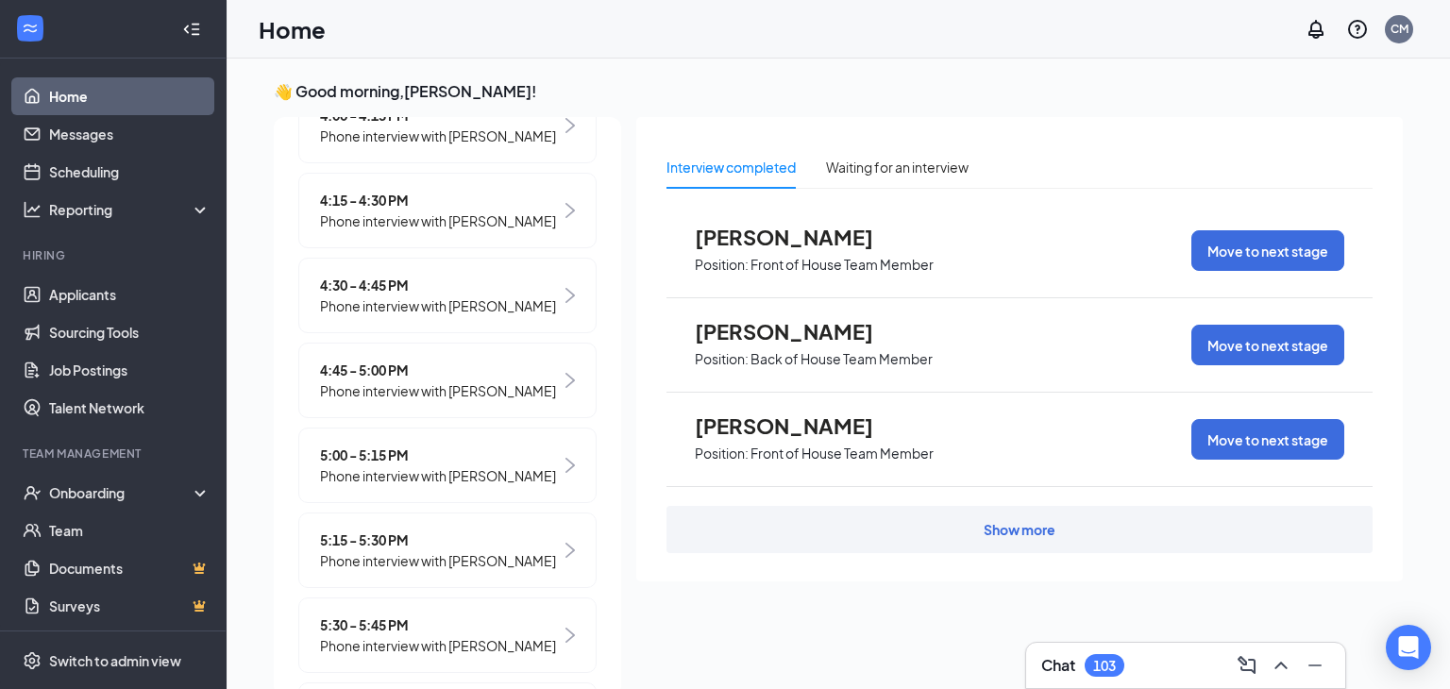
scroll to position [2176, 0]
click at [449, 230] on span "Phone interview with [PERSON_NAME]" at bounding box center [438, 220] width 236 height 21
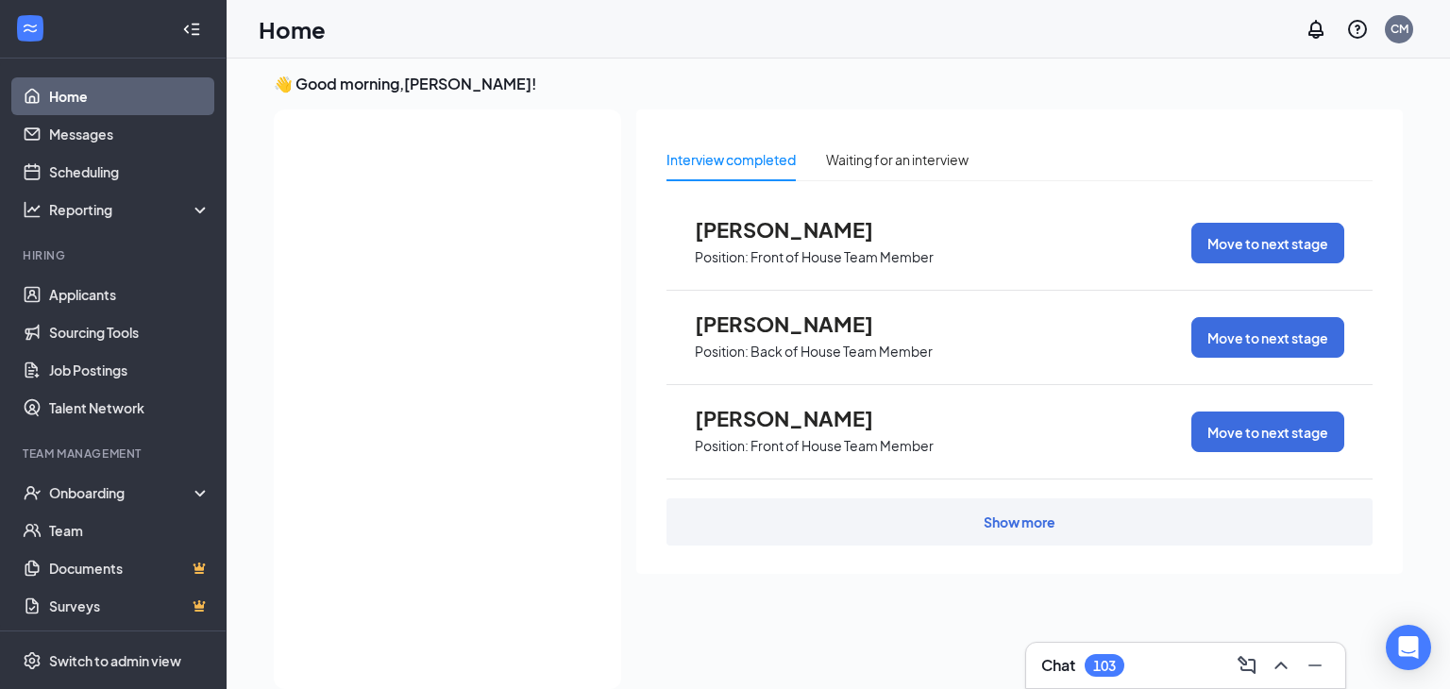
scroll to position [0, 0]
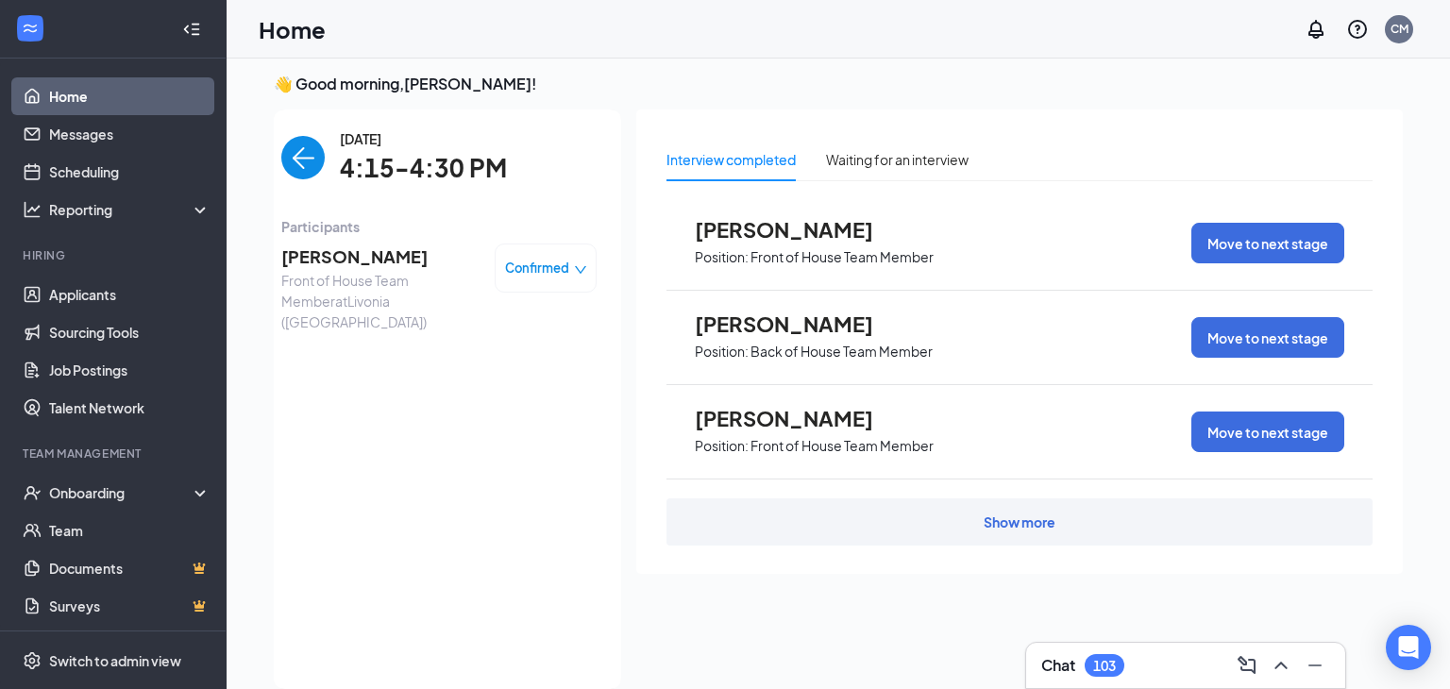
click at [378, 259] on span "[PERSON_NAME]" at bounding box center [380, 257] width 198 height 26
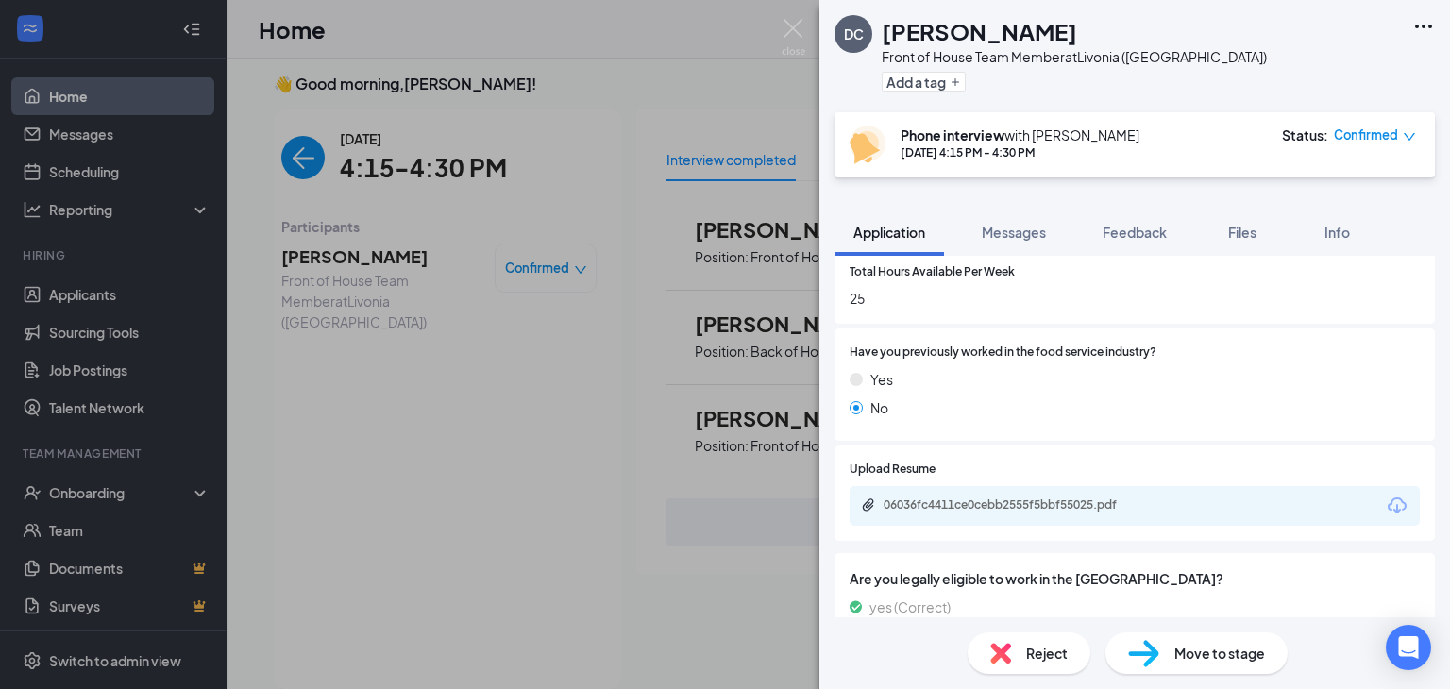
scroll to position [949, 0]
click at [790, 27] on img at bounding box center [794, 37] width 24 height 37
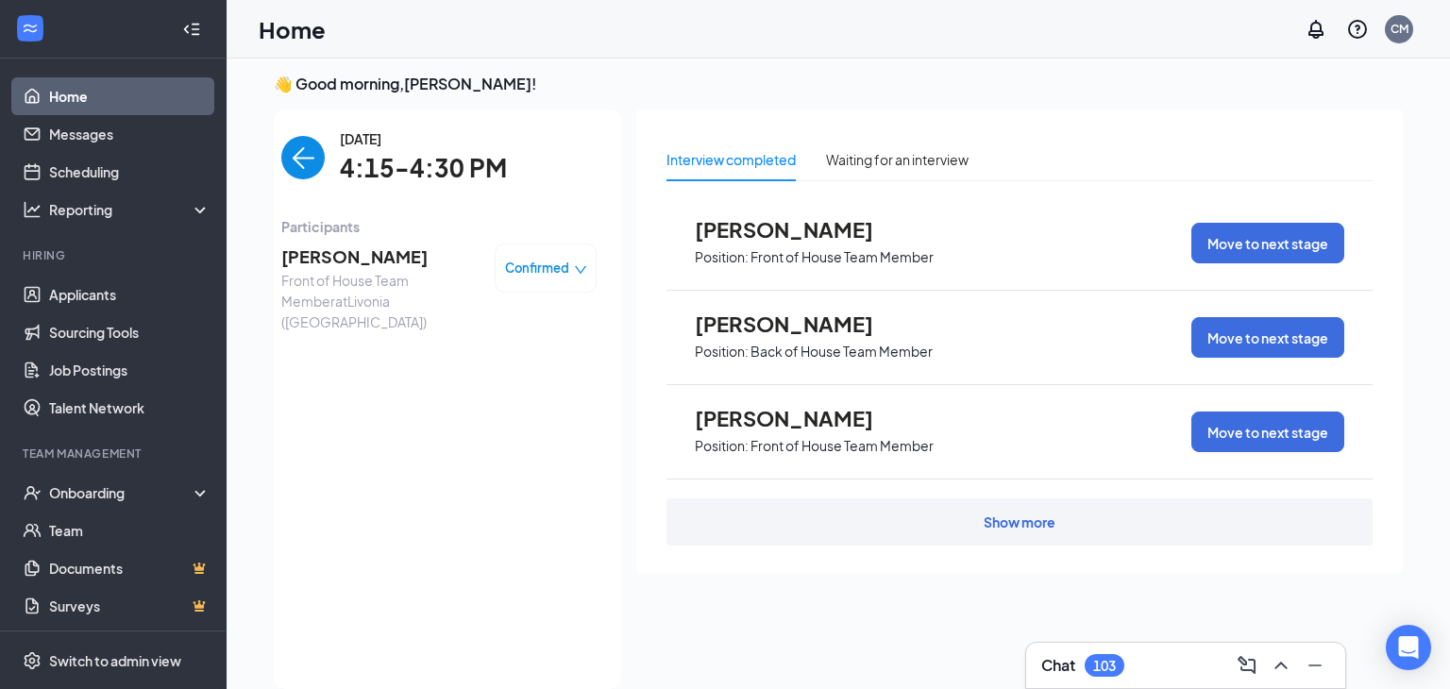
click at [304, 165] on img "back-button" at bounding box center [302, 157] width 43 height 43
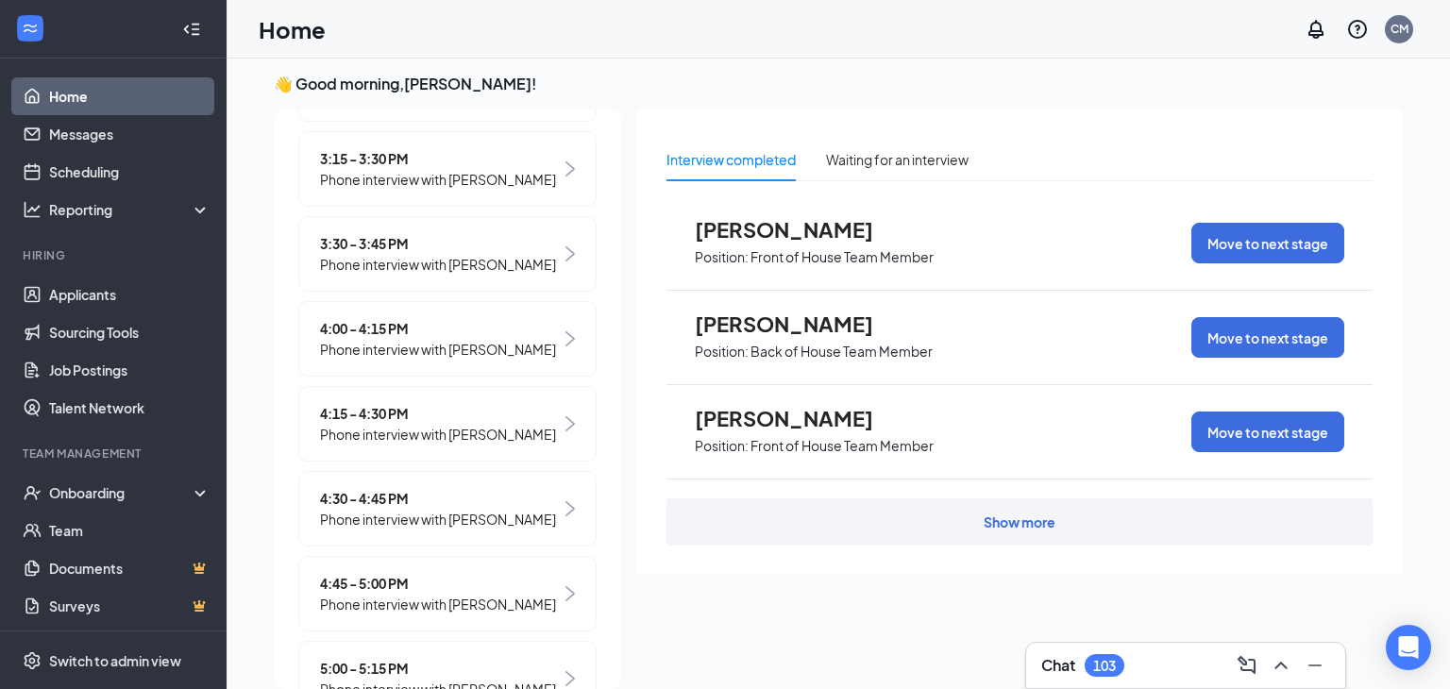
scroll to position [1949, 0]
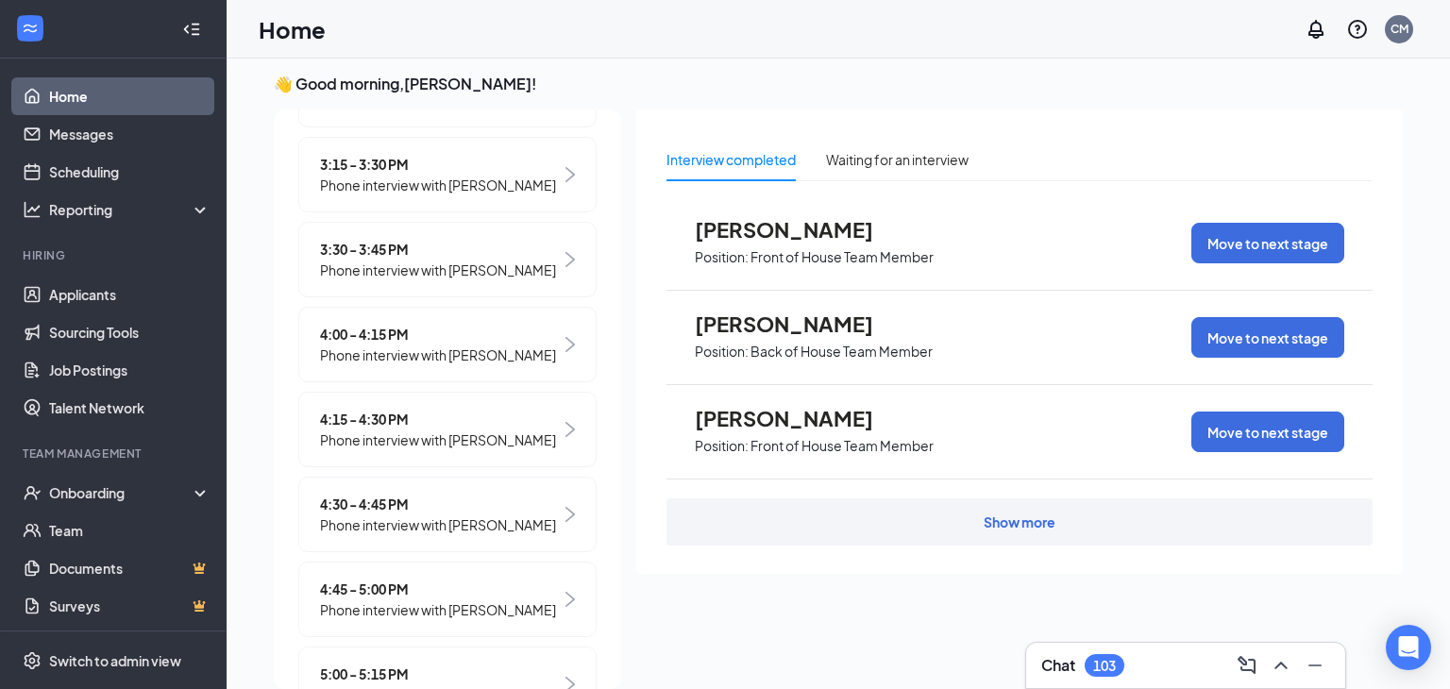
click at [355, 365] on span "Phone interview with [PERSON_NAME]" at bounding box center [438, 355] width 236 height 21
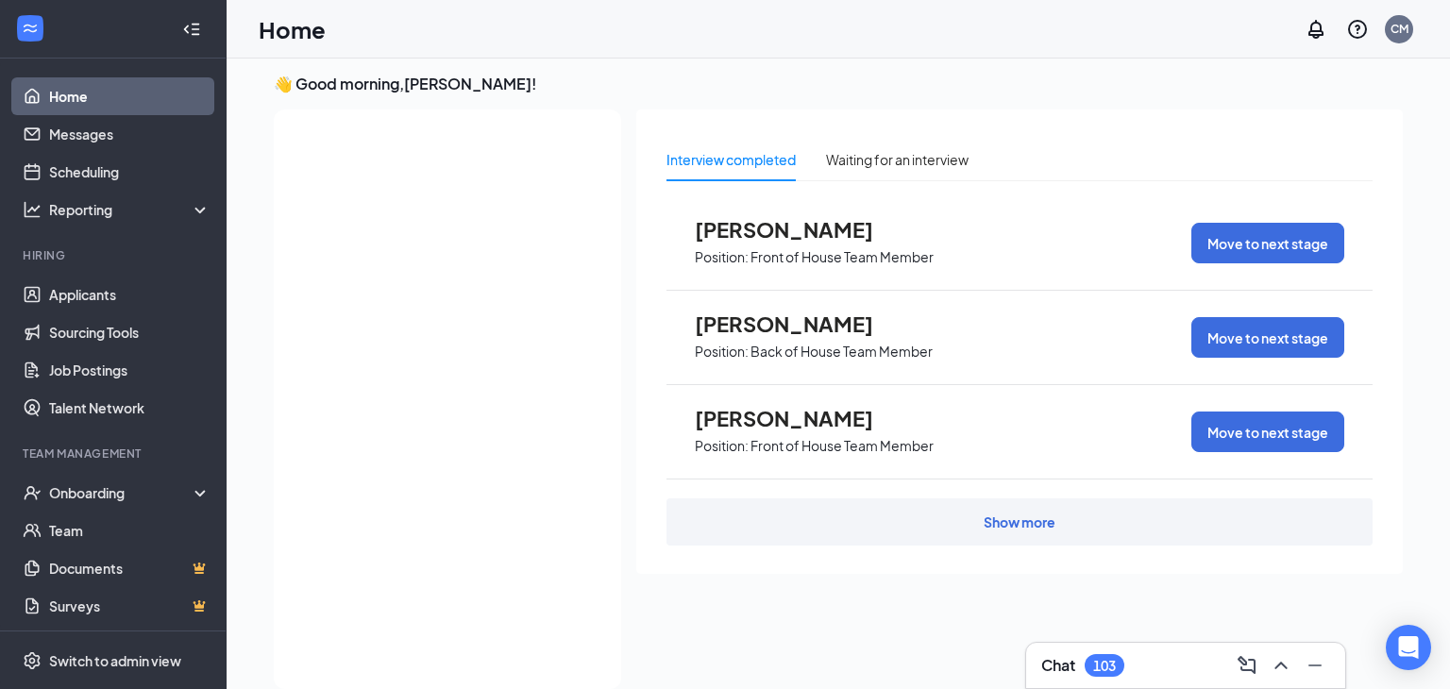
scroll to position [0, 0]
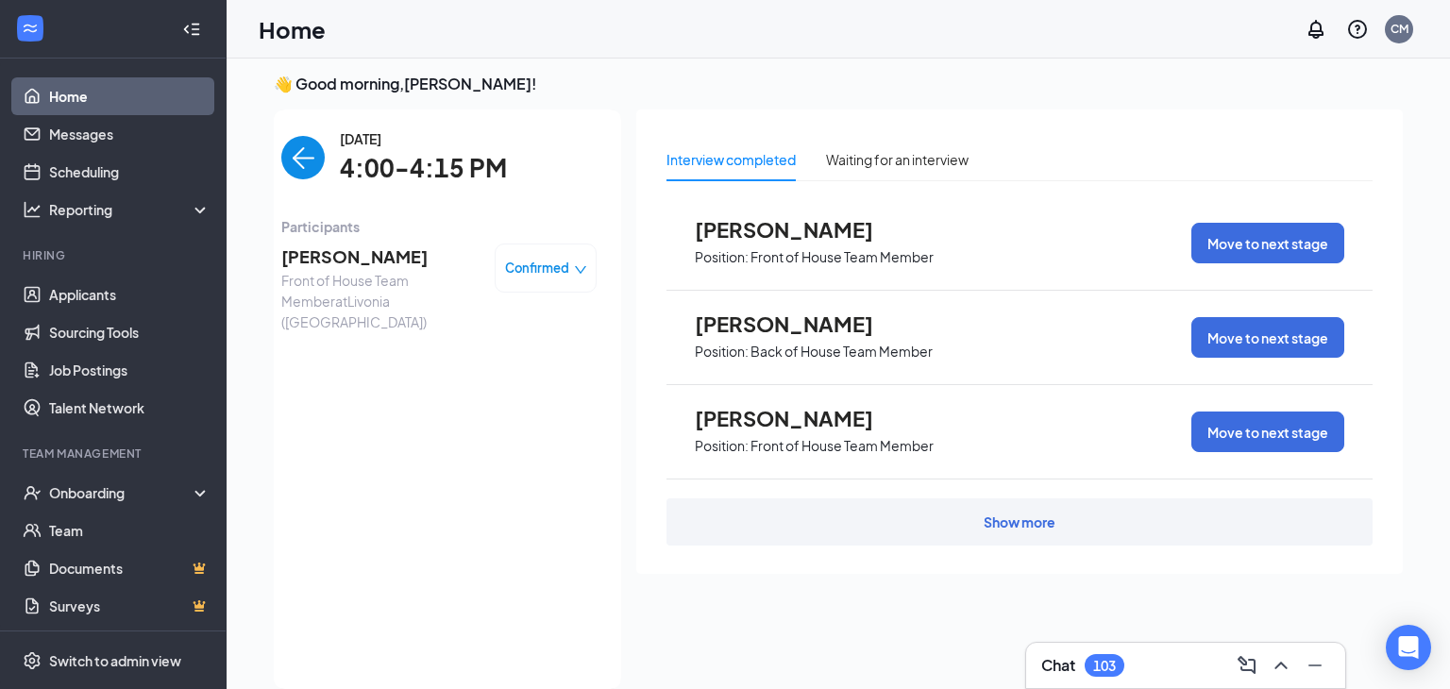
click at [296, 161] on img "back-button" at bounding box center [302, 157] width 43 height 43
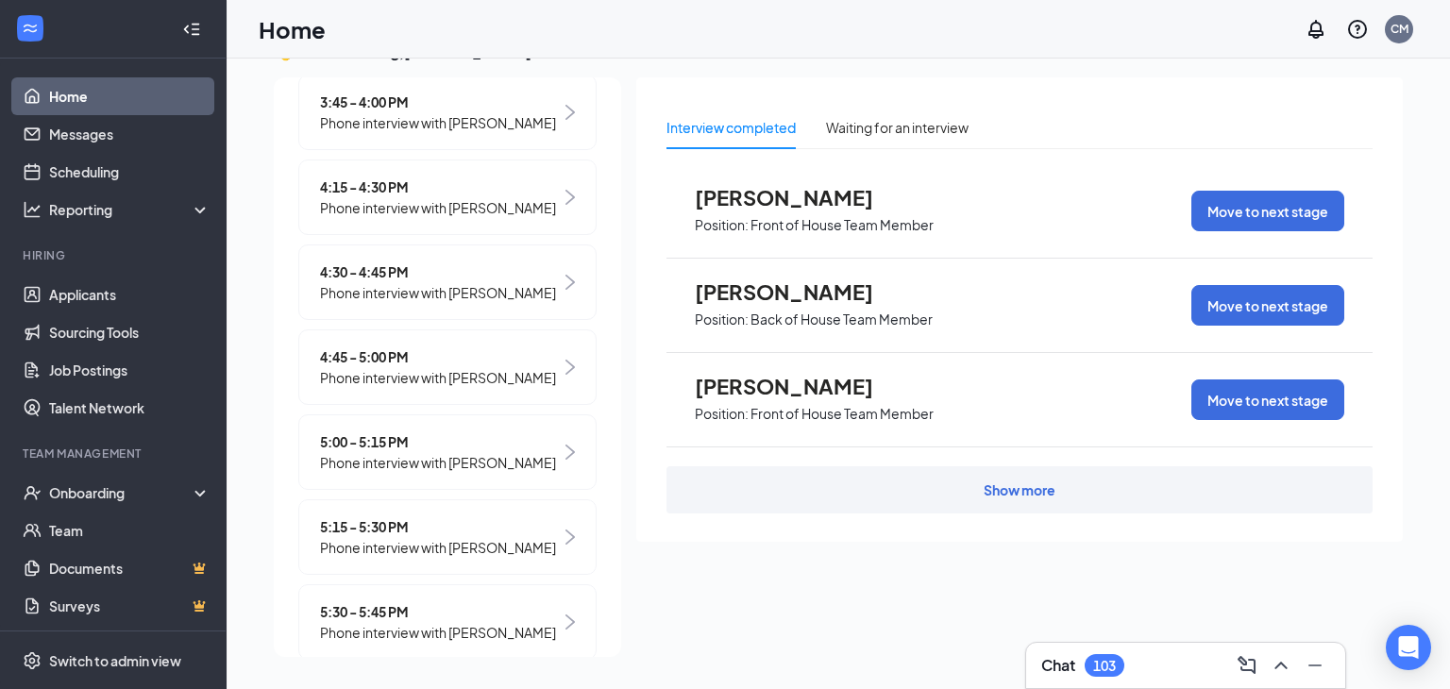
scroll to position [2156, 0]
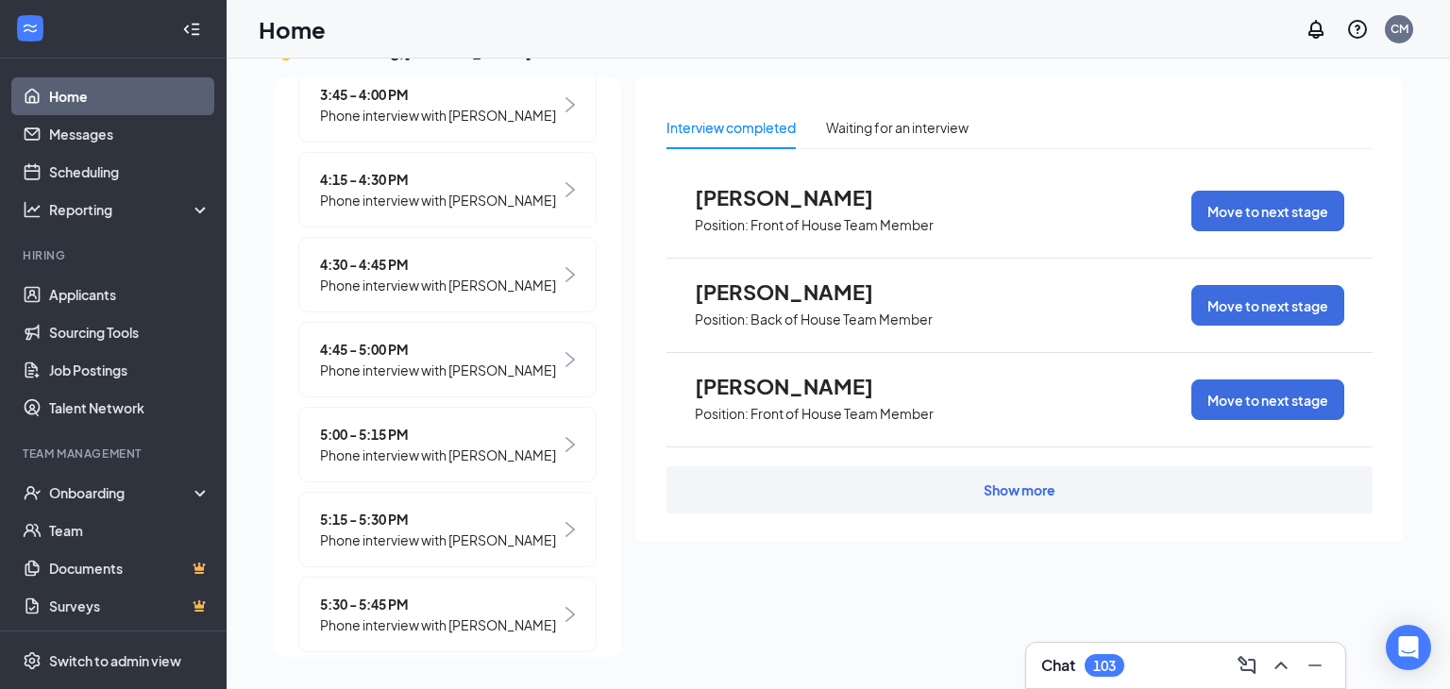
click at [400, 296] on span "Phone interview with [PERSON_NAME]" at bounding box center [438, 285] width 236 height 21
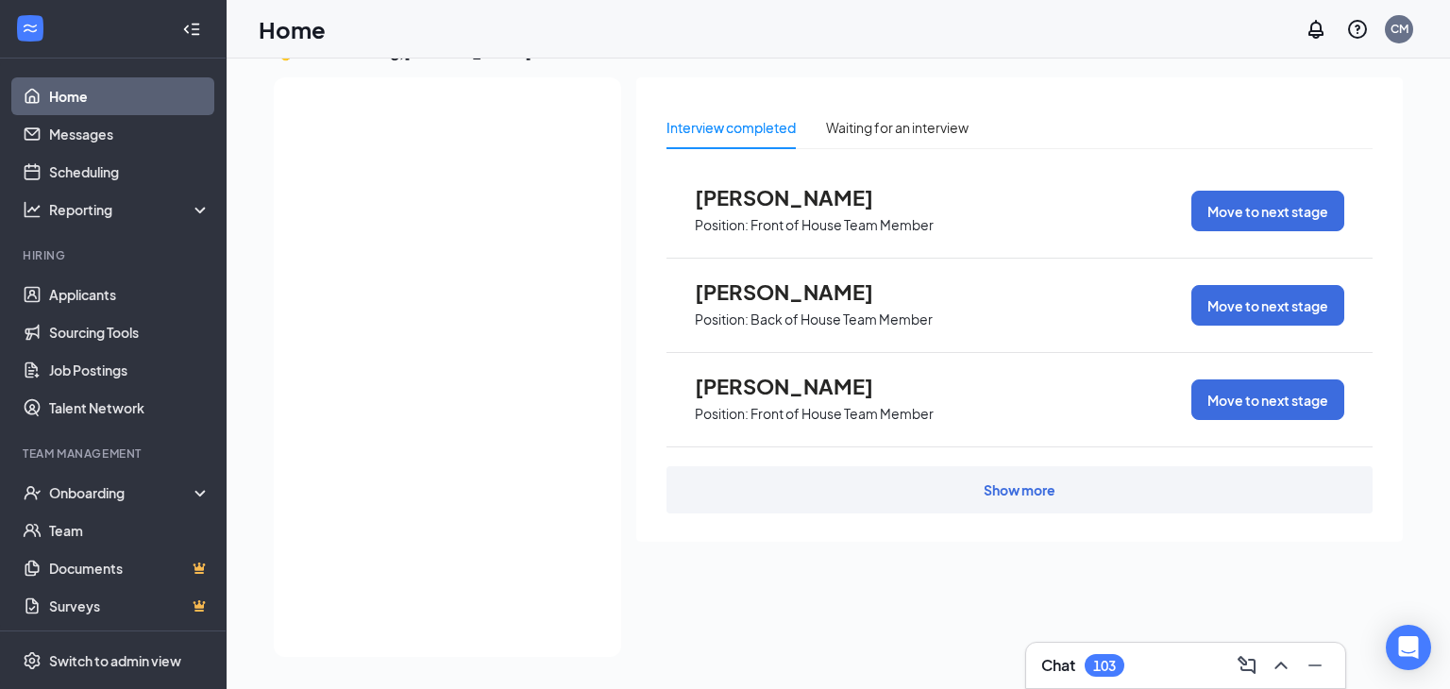
scroll to position [0, 0]
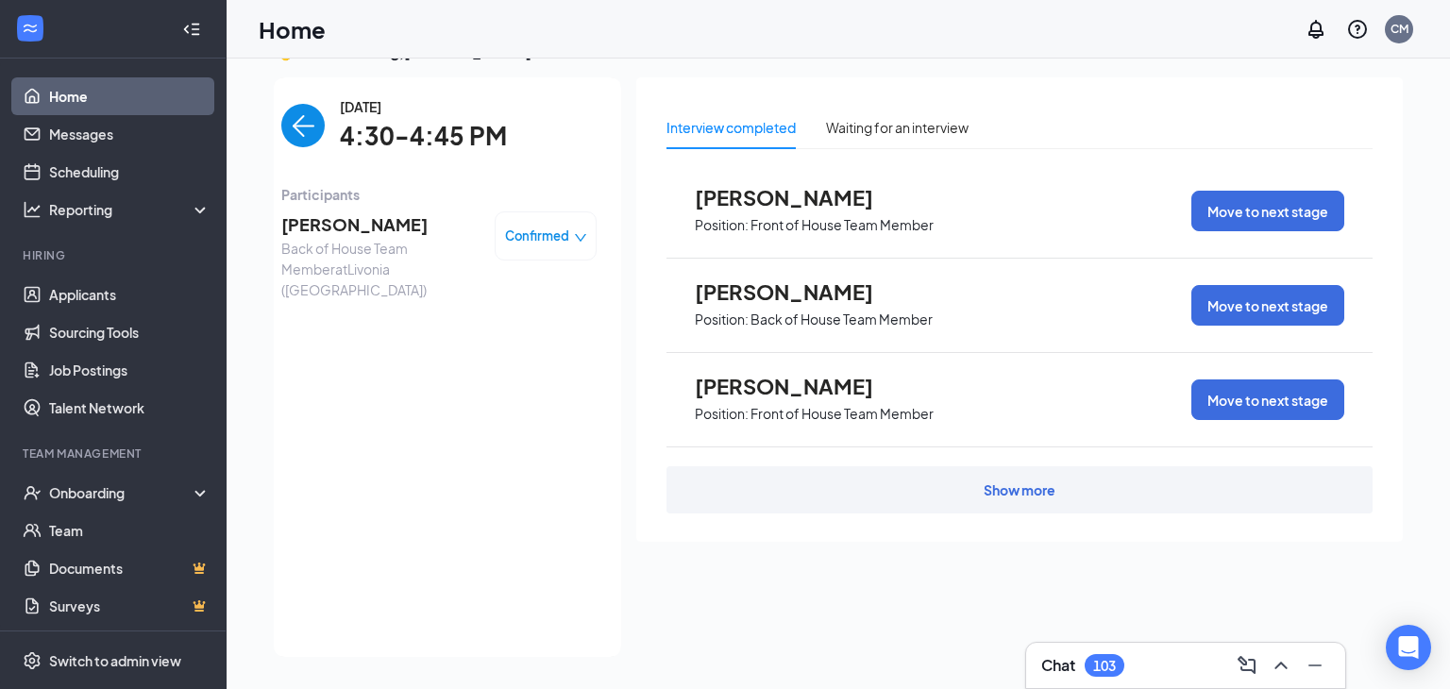
click at [358, 224] on span "[PERSON_NAME]" at bounding box center [380, 224] width 198 height 26
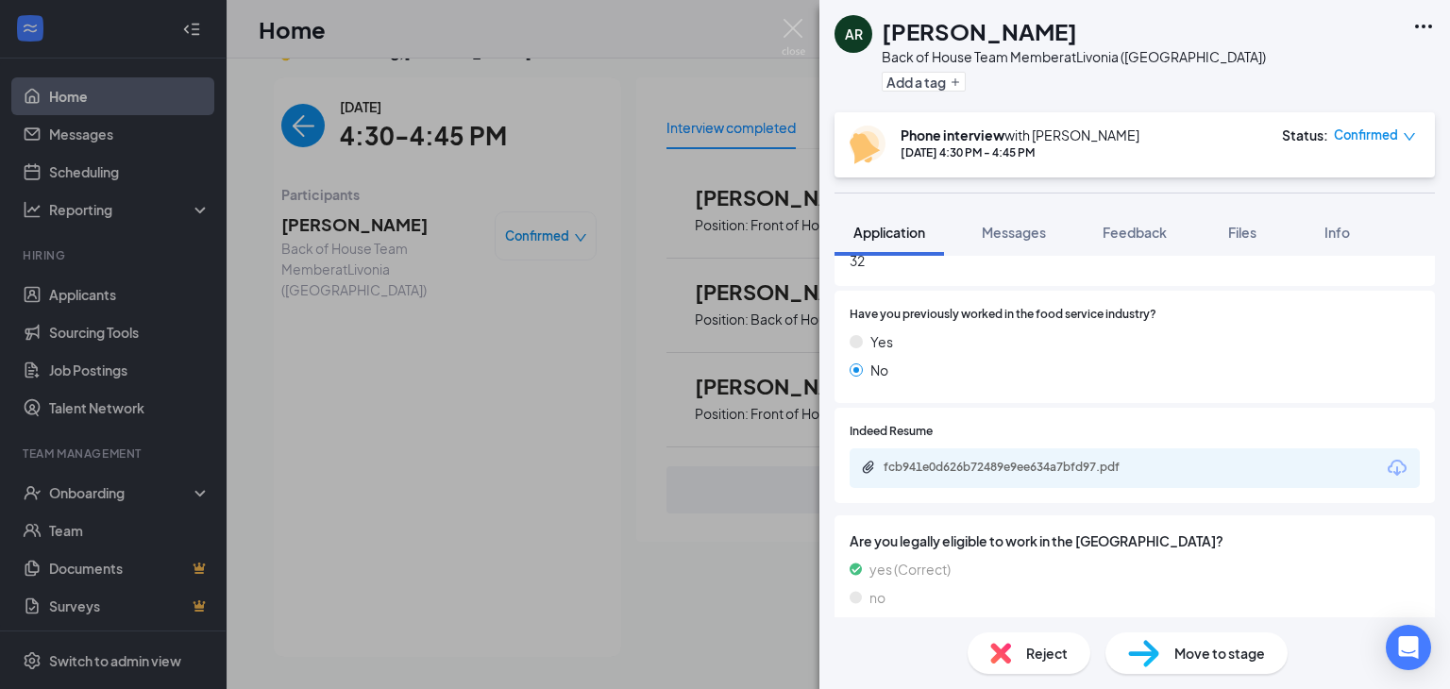
scroll to position [944, 0]
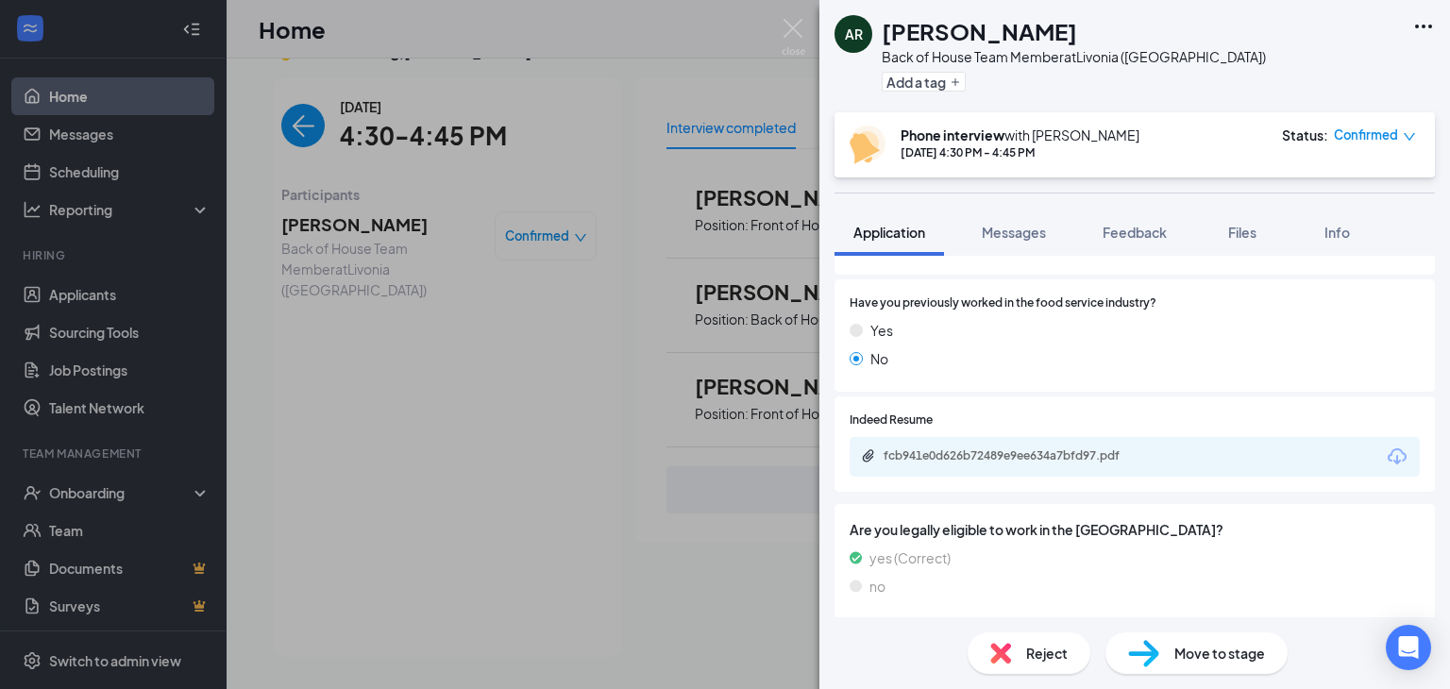
click at [802, 24] on img at bounding box center [794, 37] width 24 height 37
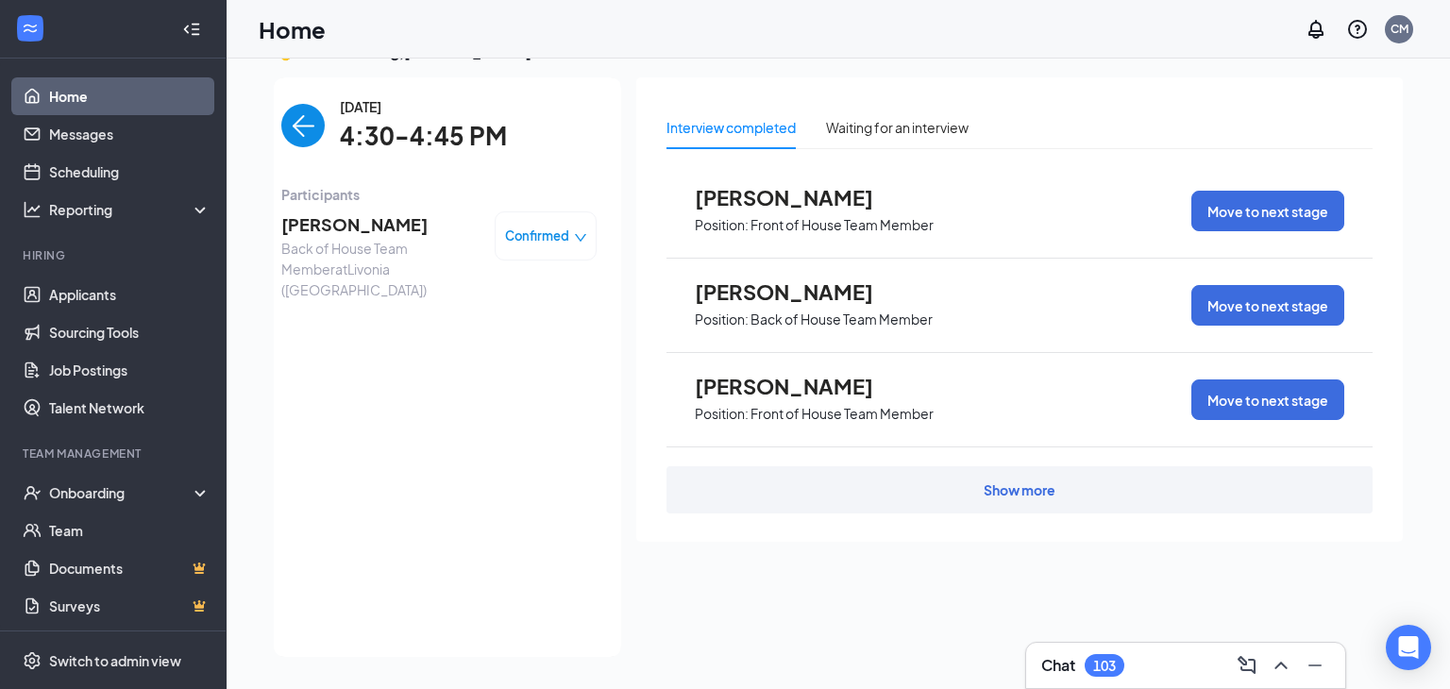
click at [801, 27] on div "Home CM" at bounding box center [839, 29] width 1224 height 59
click at [302, 126] on img "back-button" at bounding box center [302, 125] width 43 height 43
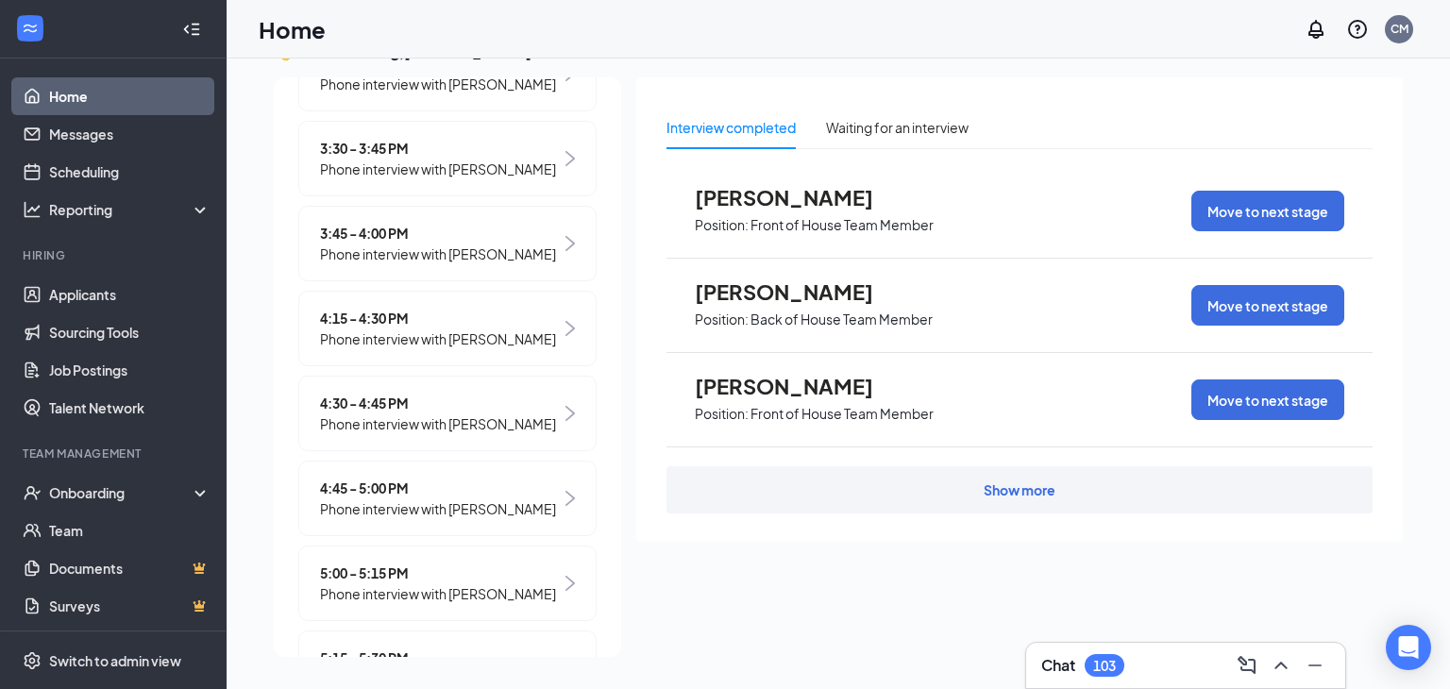
scroll to position [2307, 0]
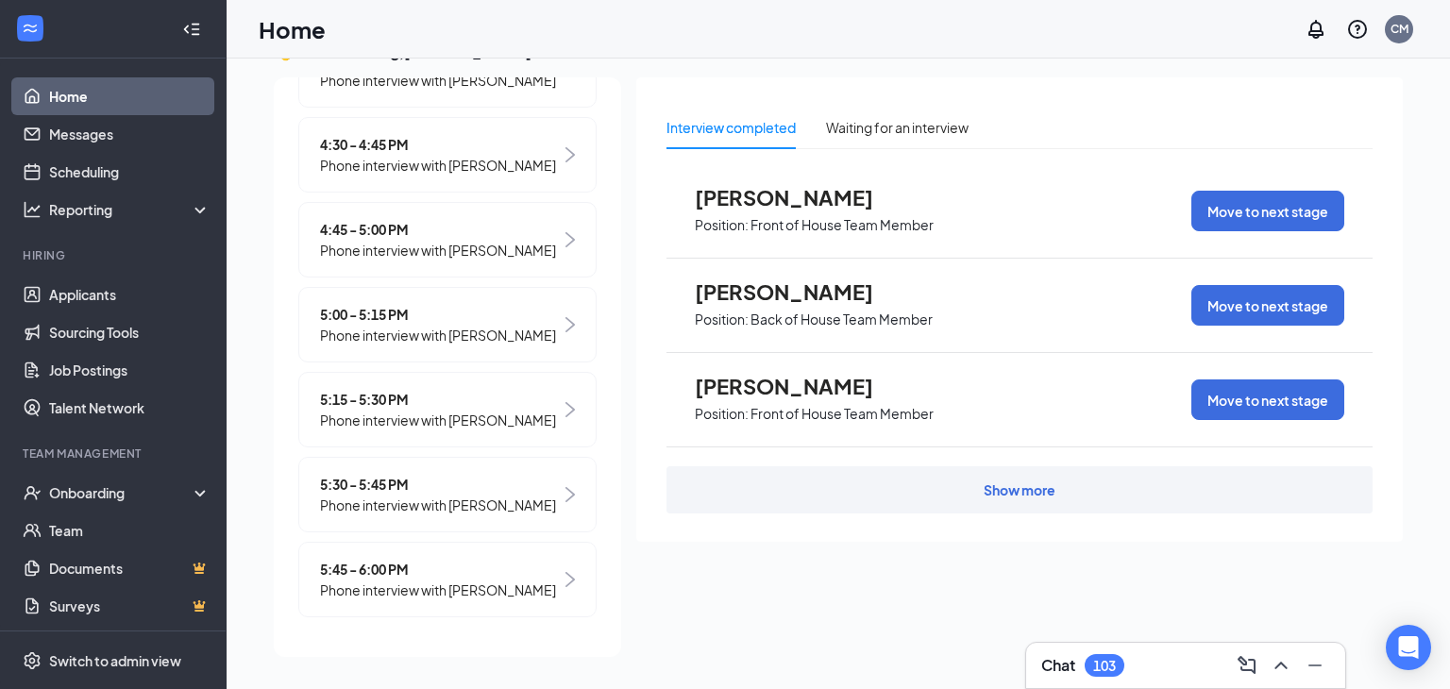
click at [397, 246] on span "Phone interview with [PERSON_NAME]" at bounding box center [438, 250] width 236 height 21
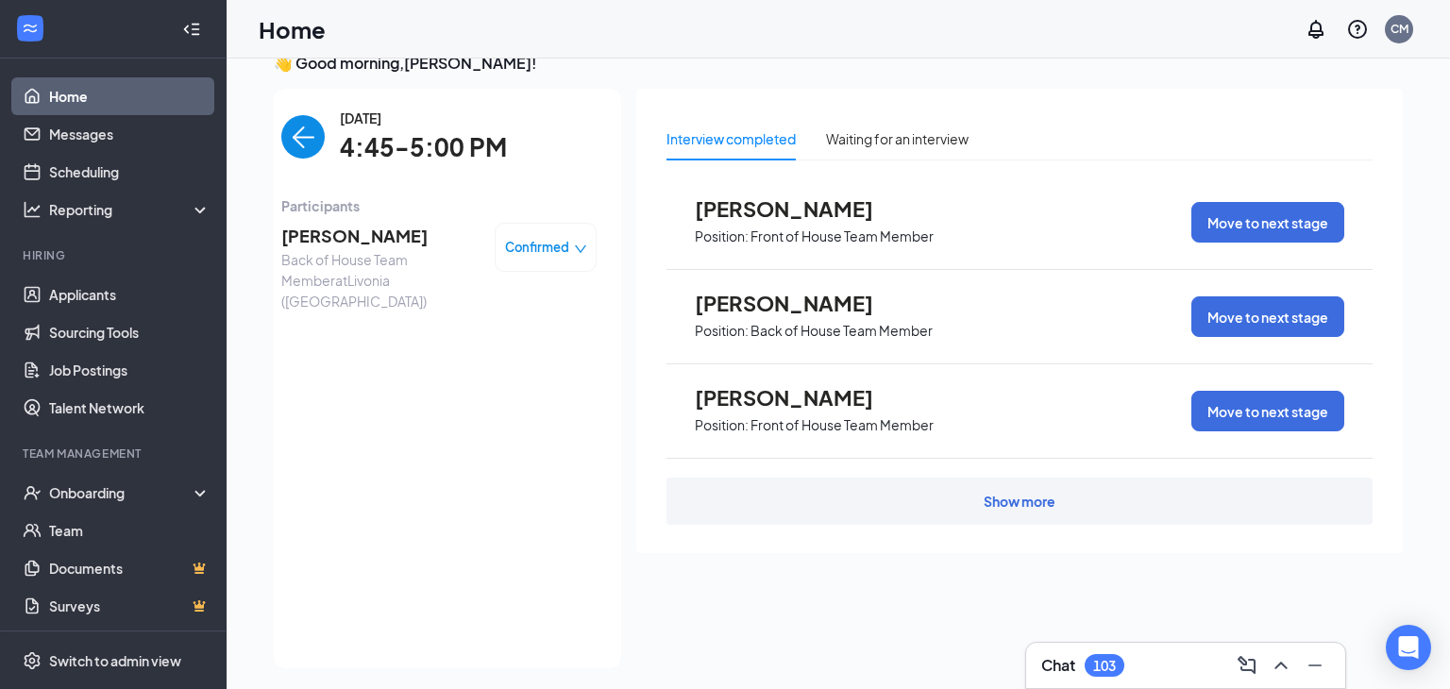
scroll to position [23, 0]
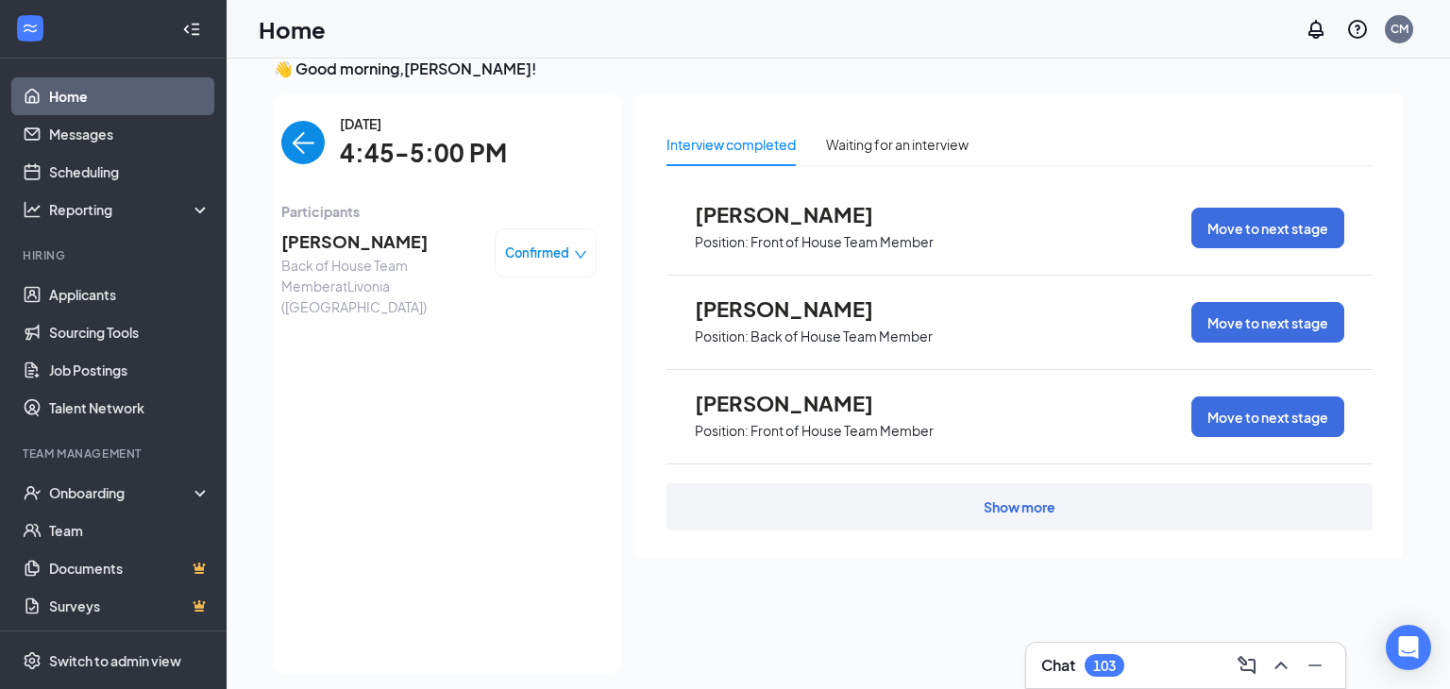
click at [361, 252] on span "[PERSON_NAME]" at bounding box center [380, 241] width 198 height 26
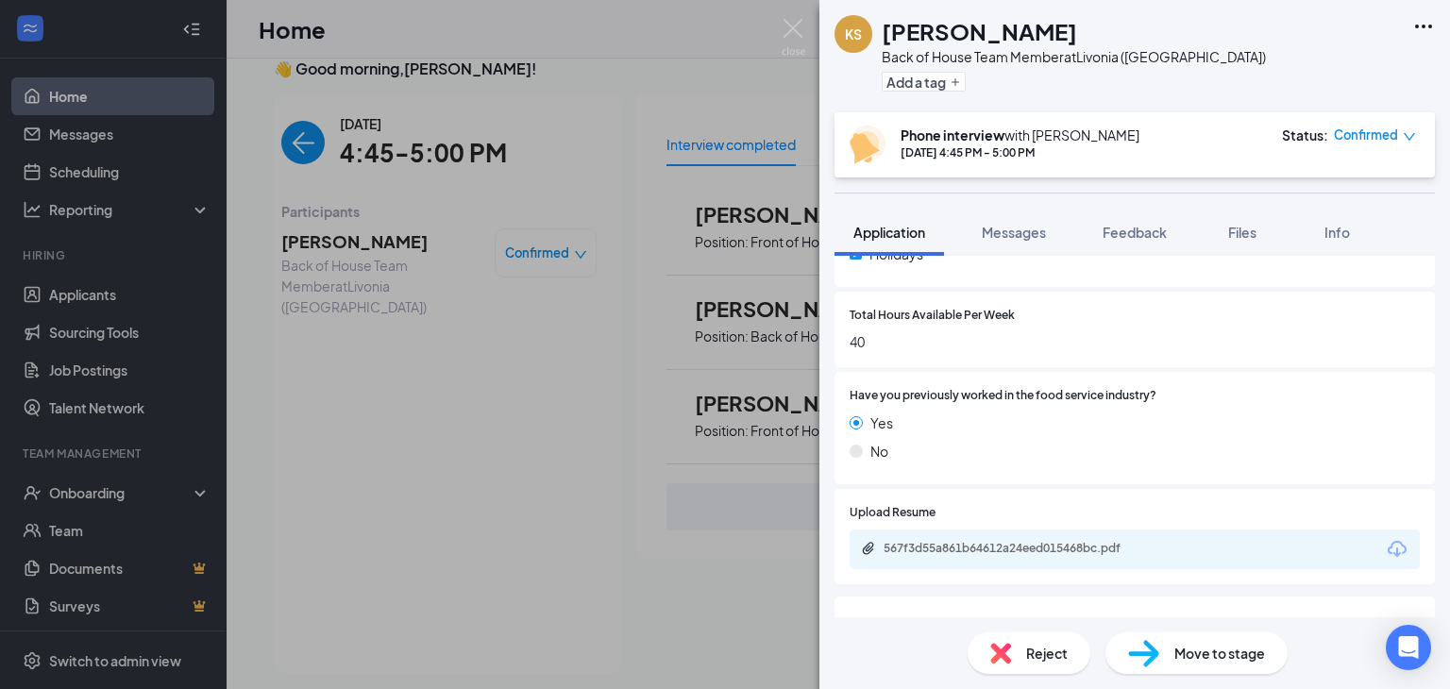
scroll to position [858, 0]
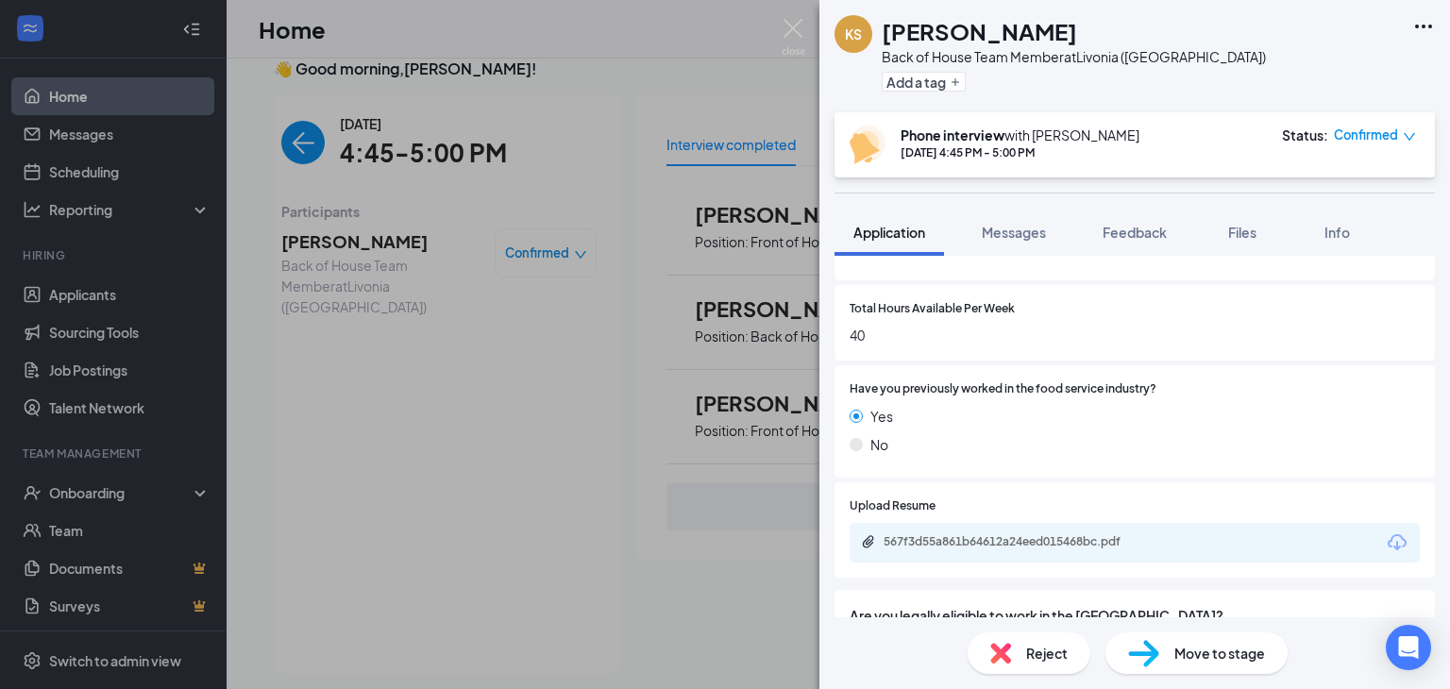
click at [792, 30] on img at bounding box center [794, 37] width 24 height 37
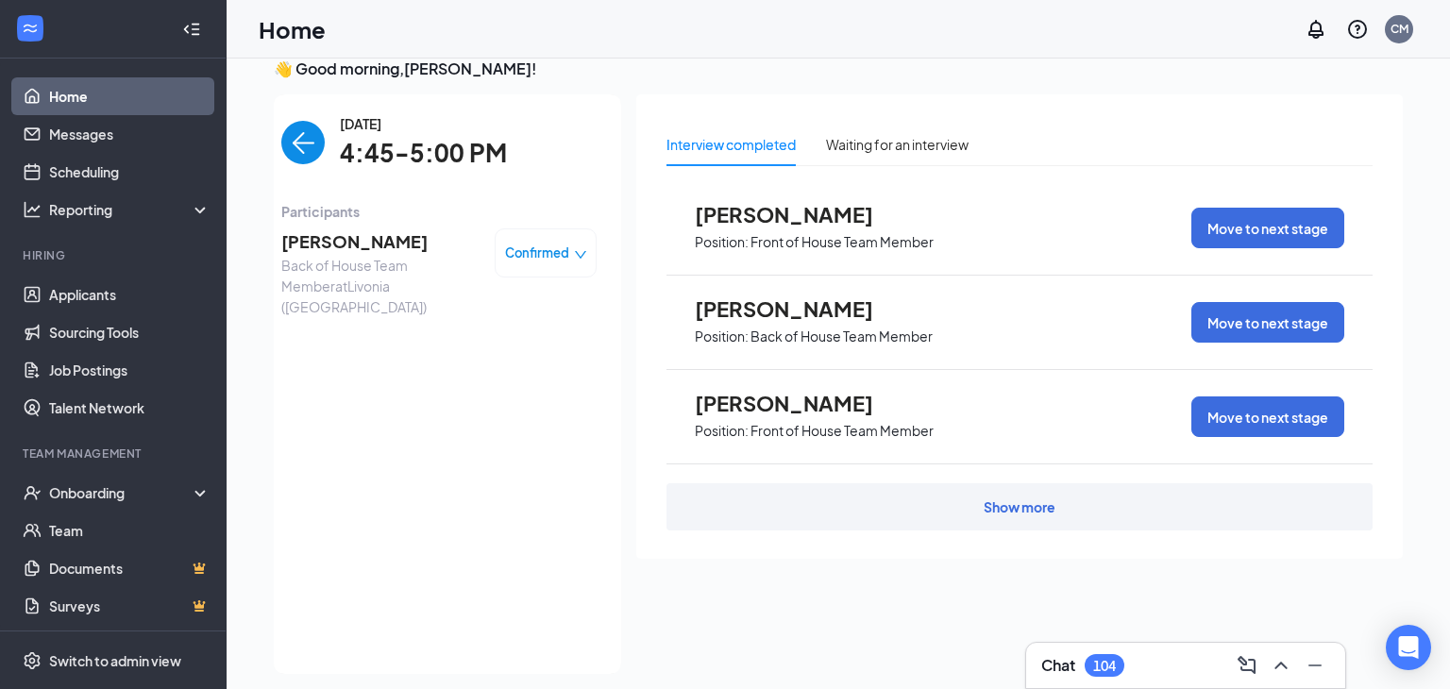
click at [310, 135] on img "back-button" at bounding box center [302, 142] width 43 height 43
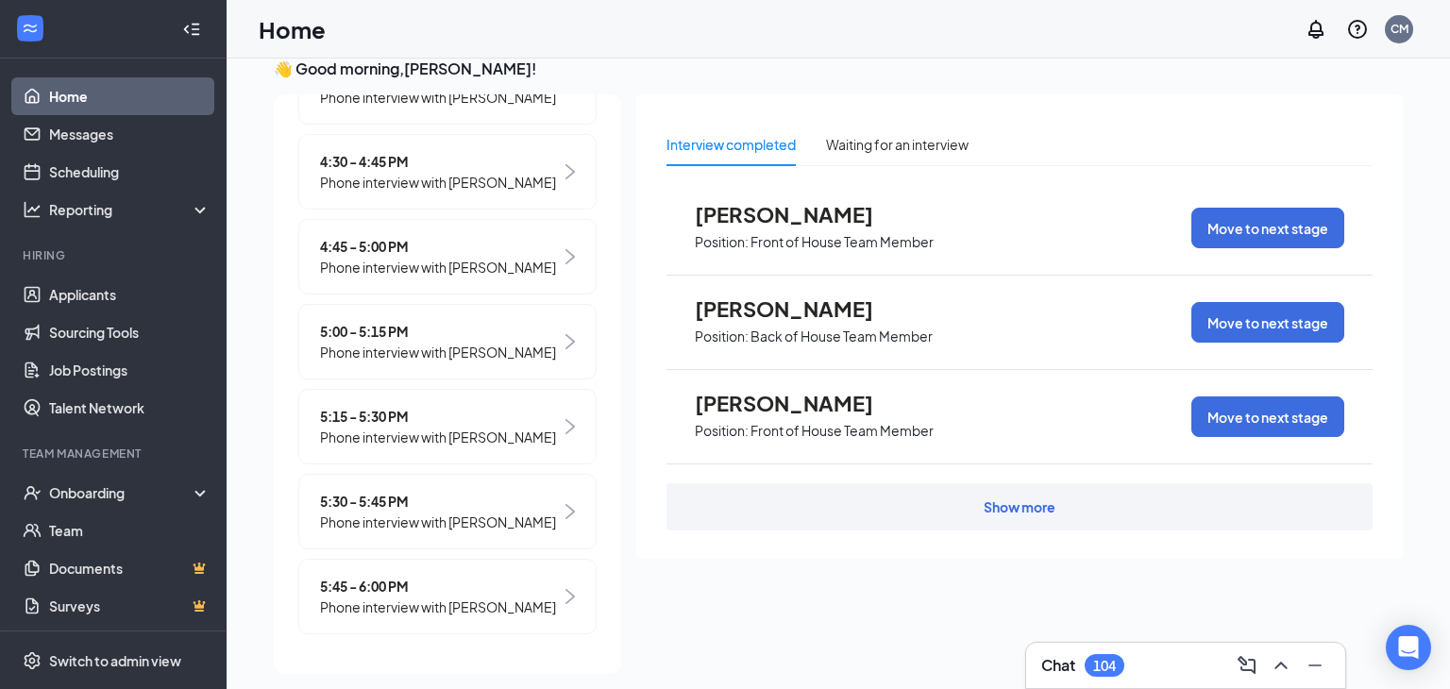
scroll to position [2306, 0]
click at [443, 356] on span "Phone interview with [PERSON_NAME]" at bounding box center [438, 352] width 236 height 21
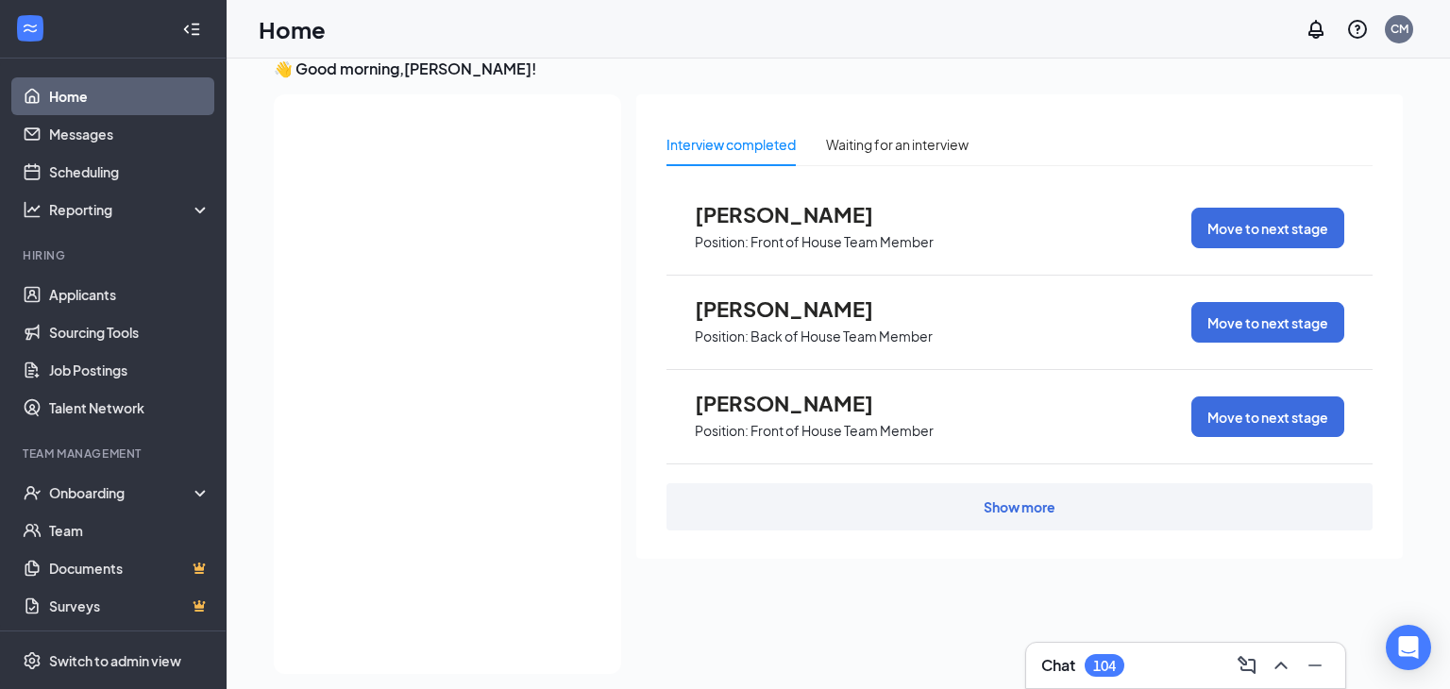
scroll to position [0, 0]
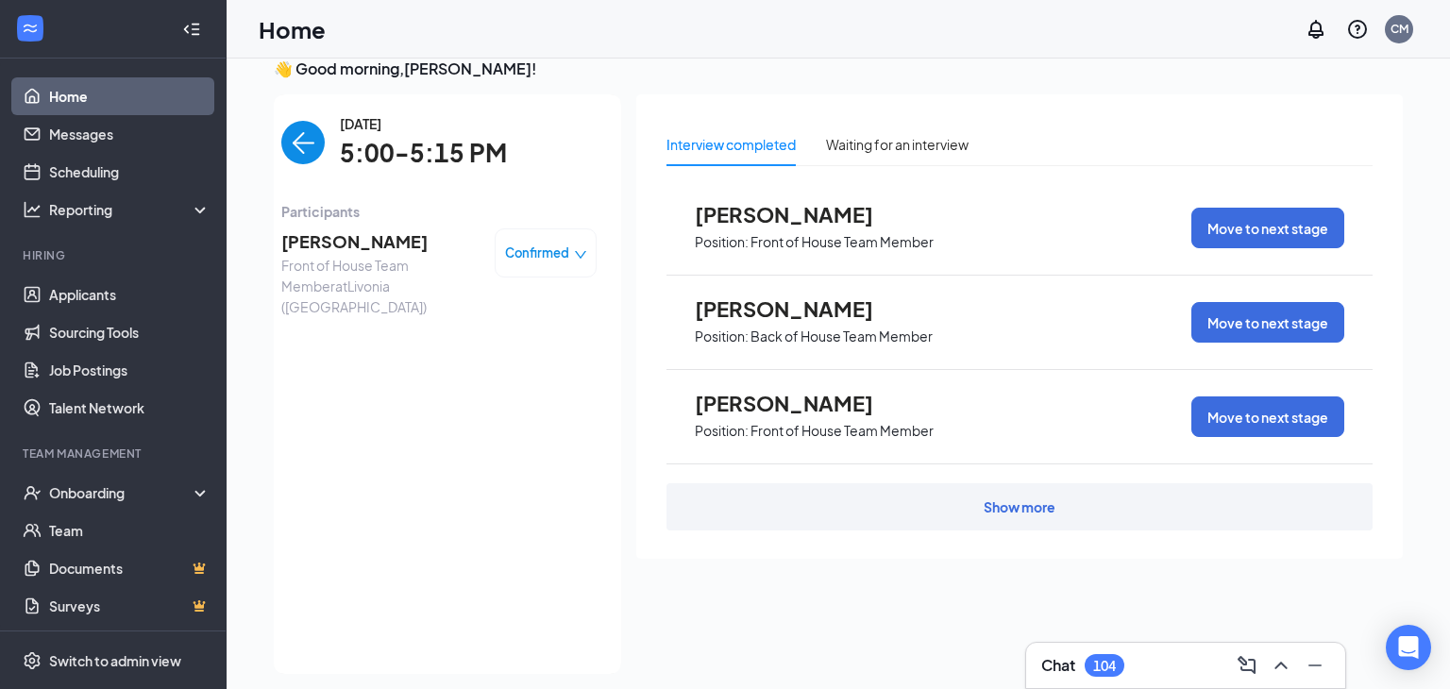
click at [366, 249] on span "[PERSON_NAME]" at bounding box center [380, 241] width 198 height 26
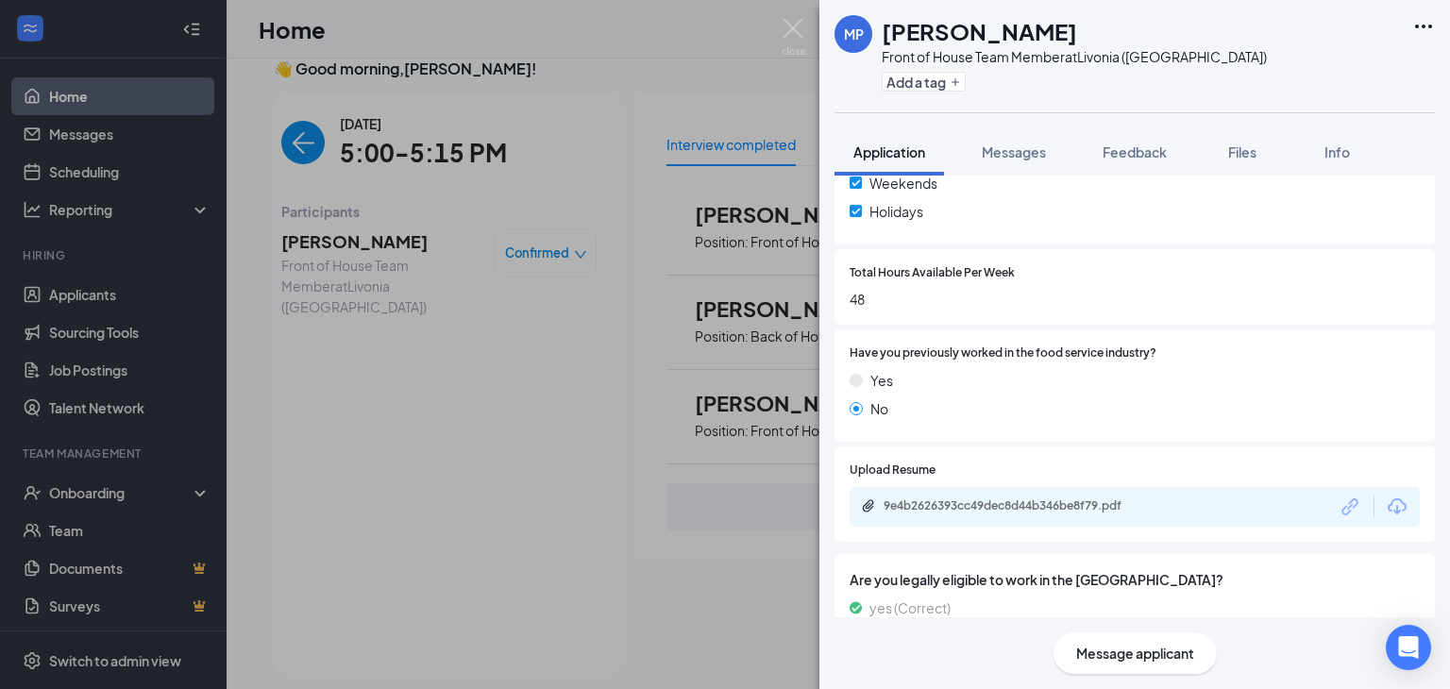
scroll to position [816, 0]
click at [792, 35] on img at bounding box center [794, 37] width 24 height 37
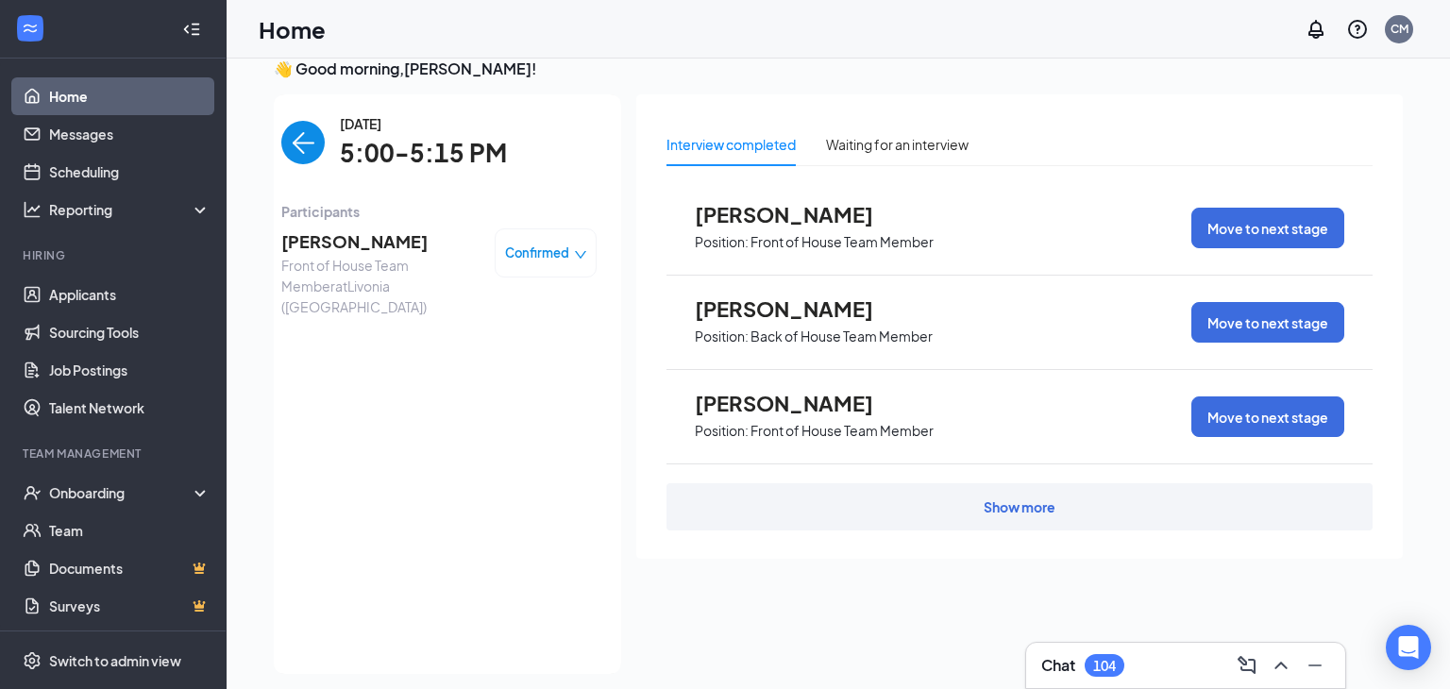
click at [291, 151] on img "back-button" at bounding box center [302, 142] width 43 height 43
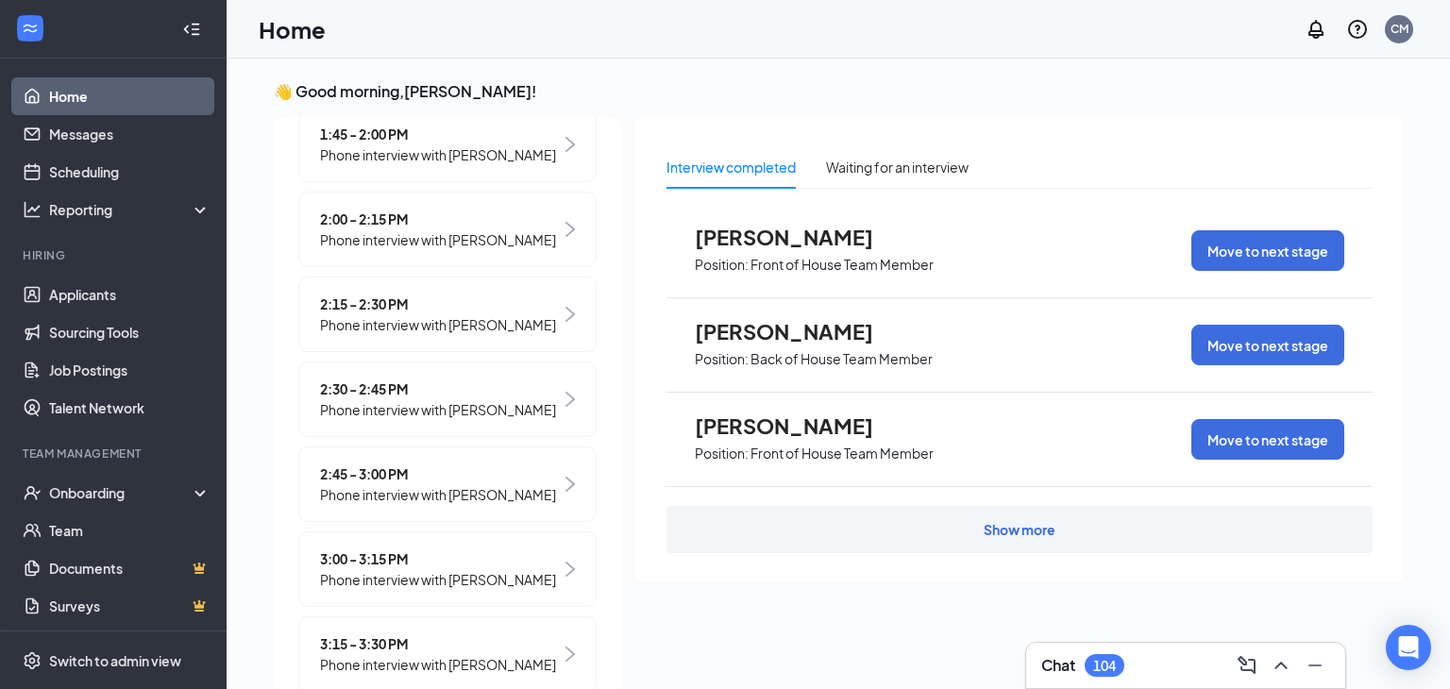
scroll to position [1474, 0]
click at [472, 338] on span "Phone interview with [PERSON_NAME]" at bounding box center [438, 327] width 236 height 21
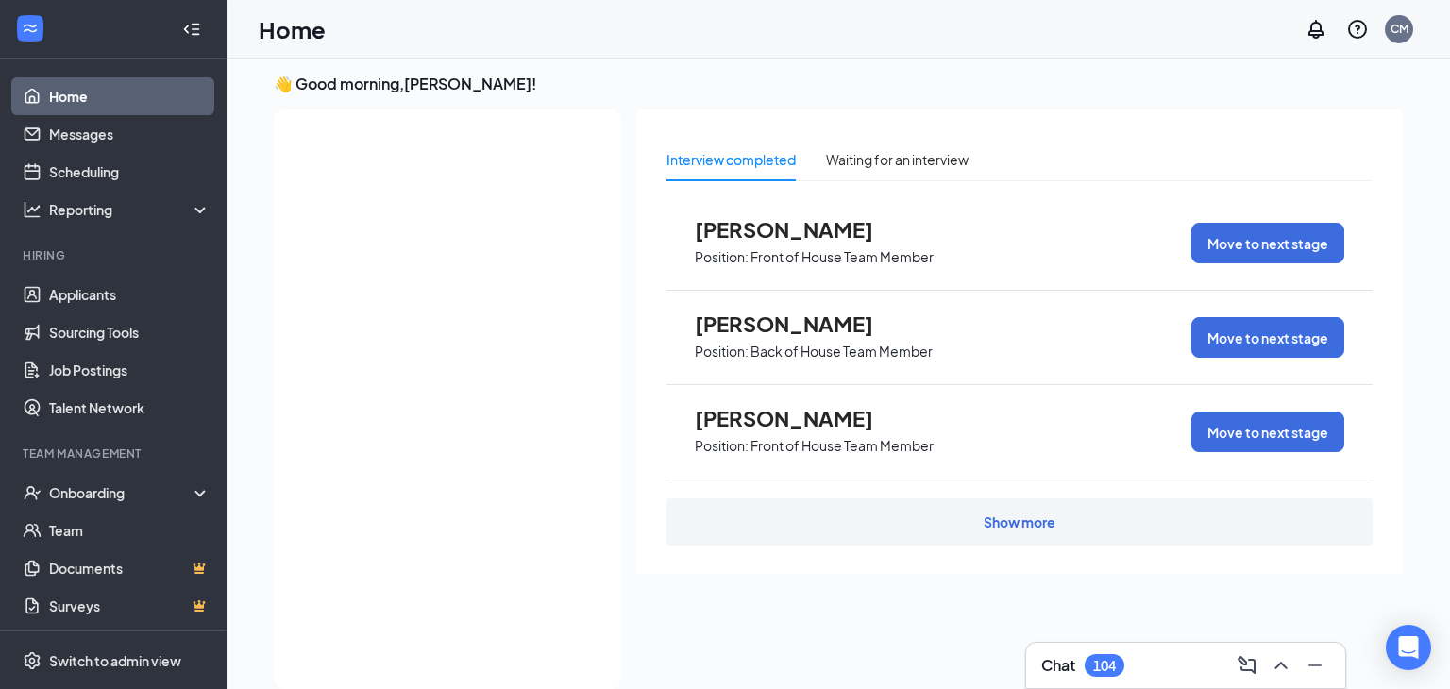
scroll to position [0, 0]
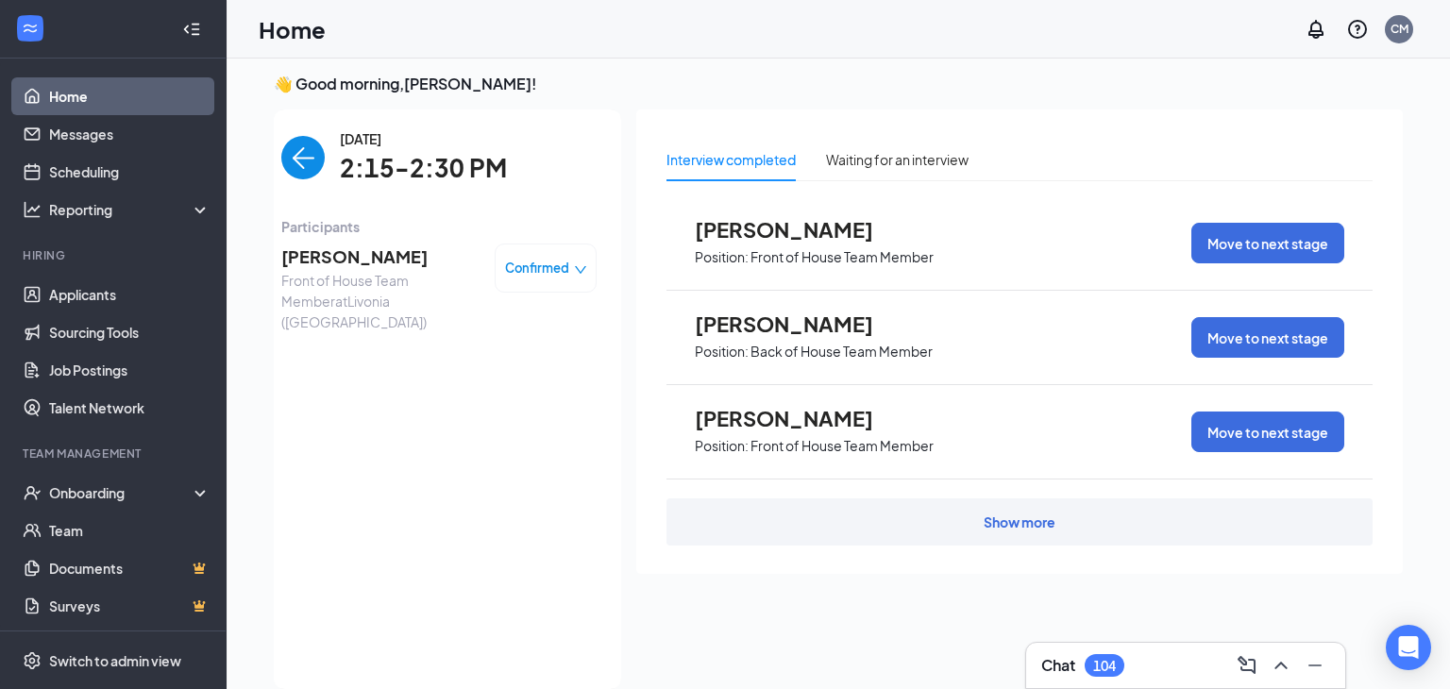
click at [365, 264] on span "[PERSON_NAME]" at bounding box center [380, 257] width 198 height 26
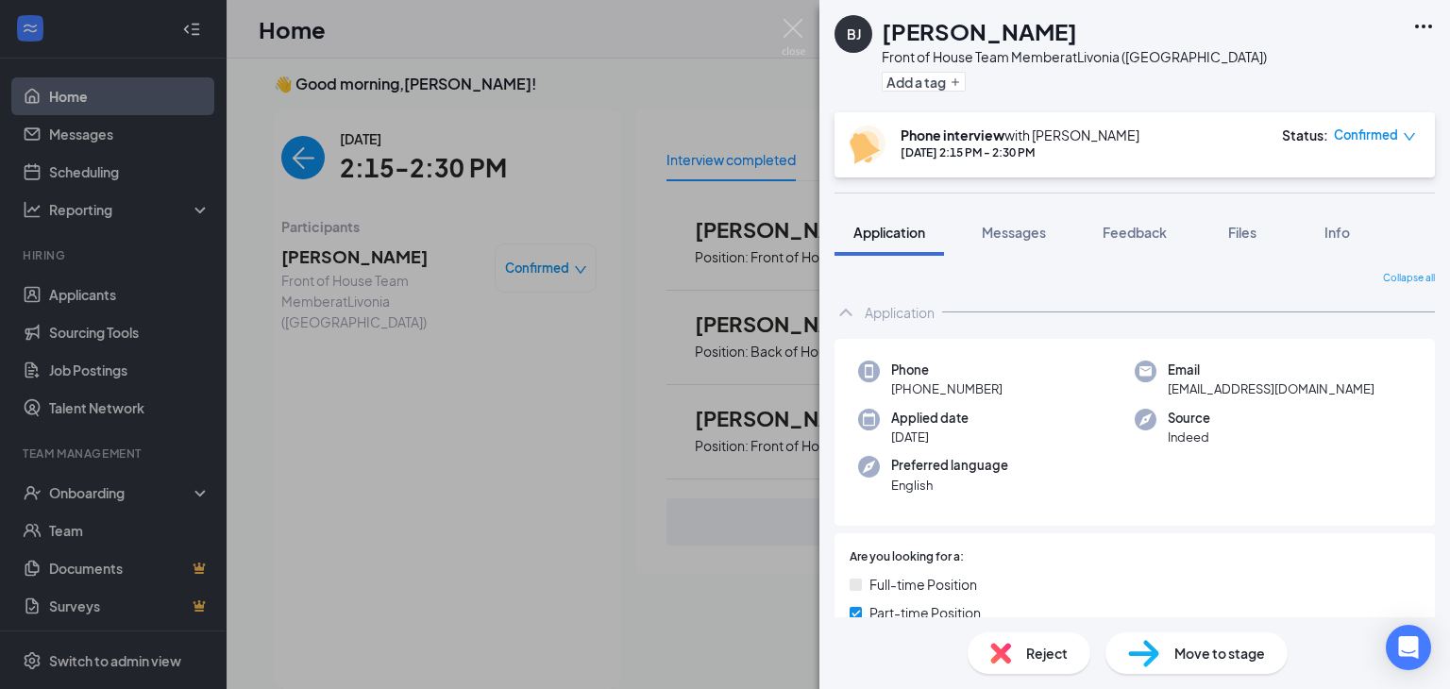
click at [799, 49] on img at bounding box center [794, 37] width 24 height 37
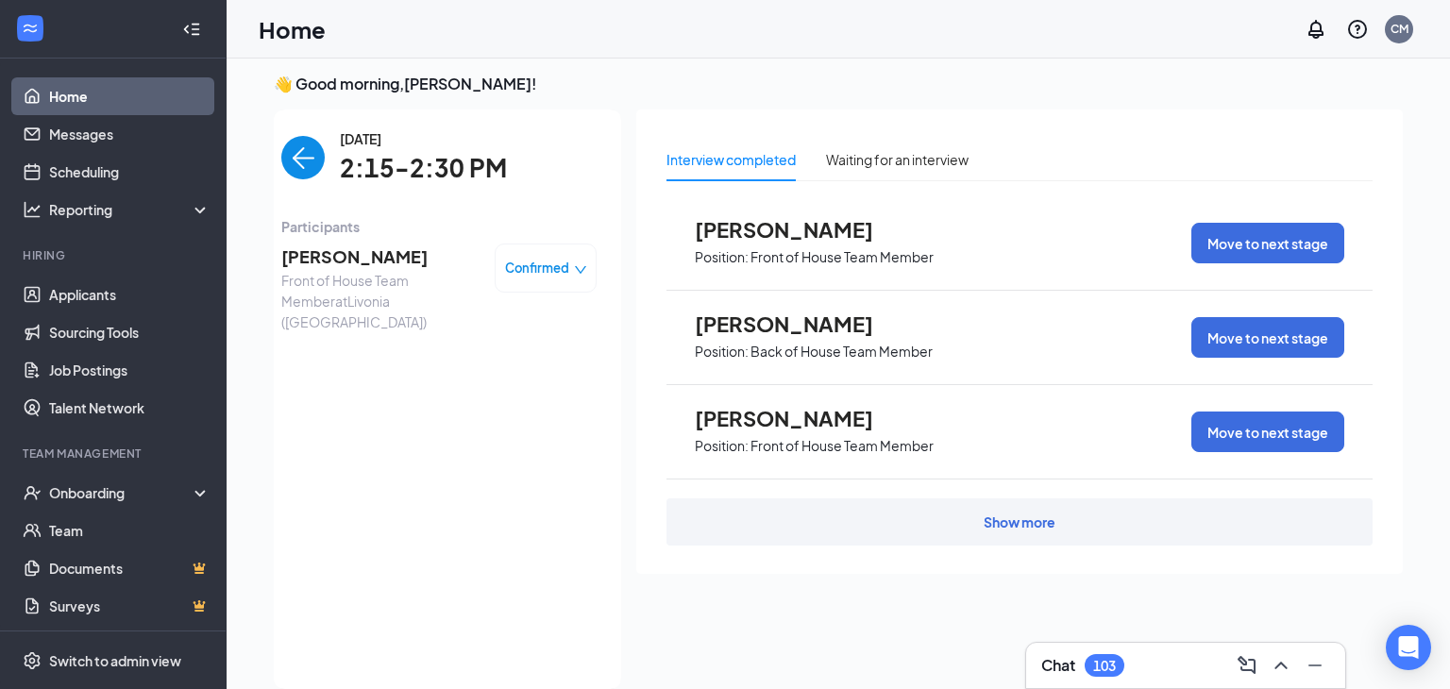
click at [313, 159] on img "back-button" at bounding box center [302, 157] width 43 height 43
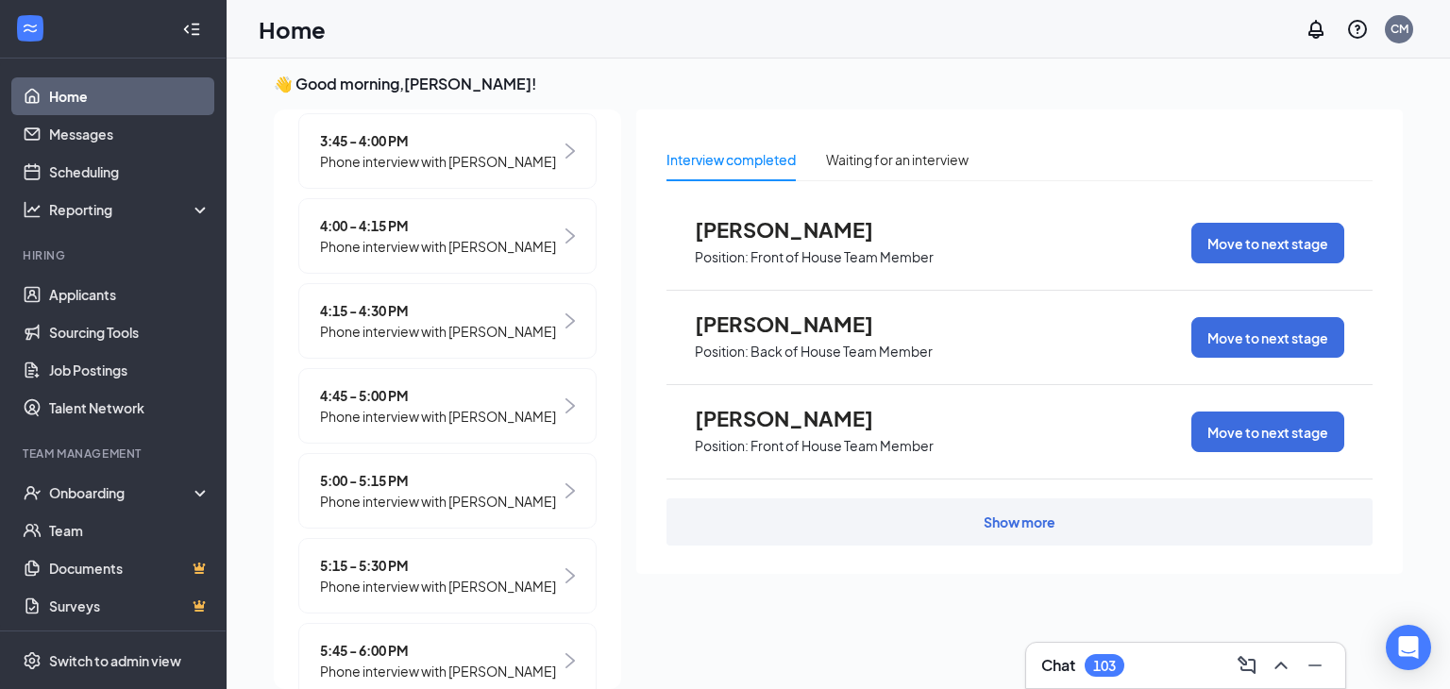
scroll to position [2143, 0]
